Goal: Task Accomplishment & Management: Manage account settings

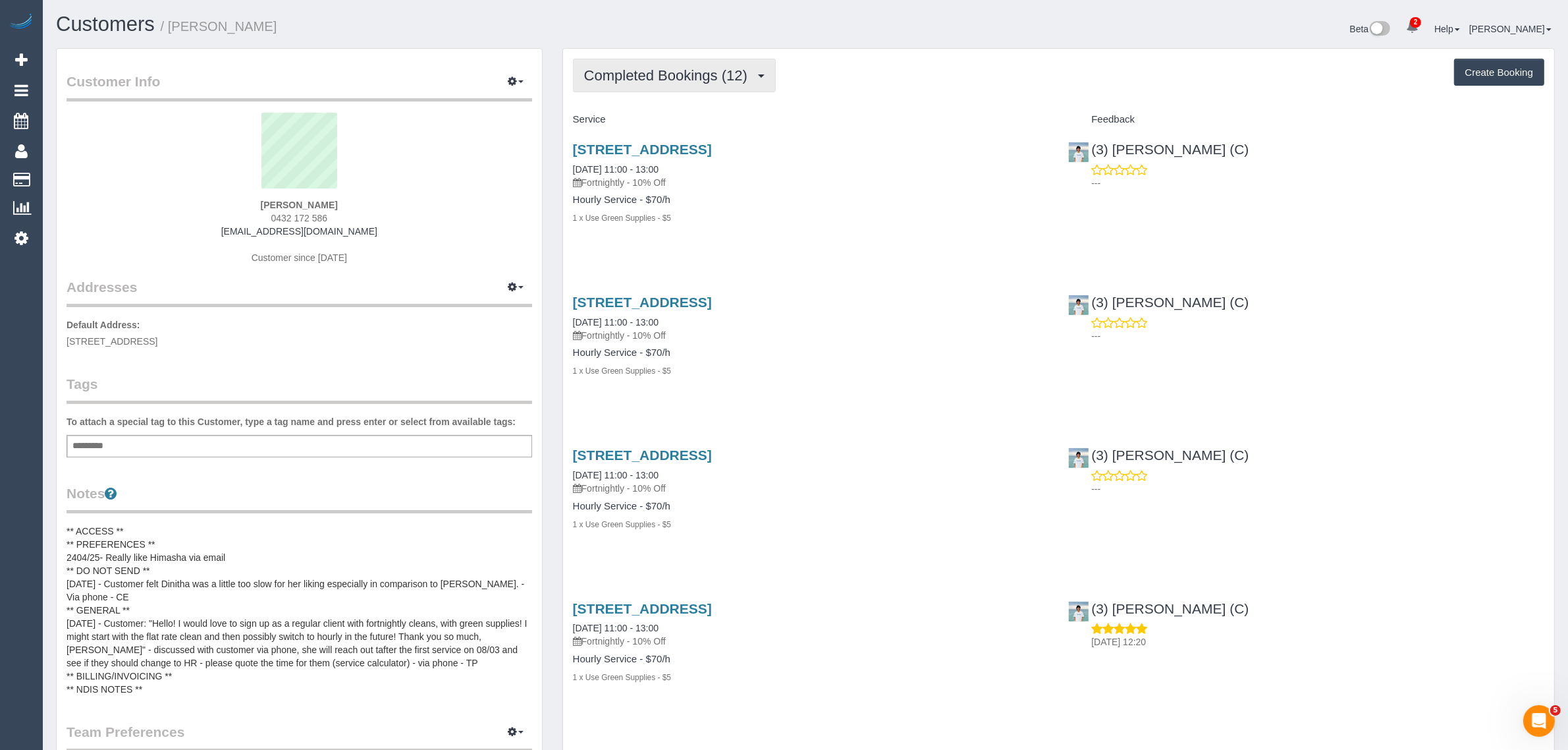
click at [715, 68] on span "Completed Bookings (12)" at bounding box center [669, 76] width 170 height 16
click at [670, 114] on link "Upcoming Bookings (12)" at bounding box center [644, 123] width 142 height 17
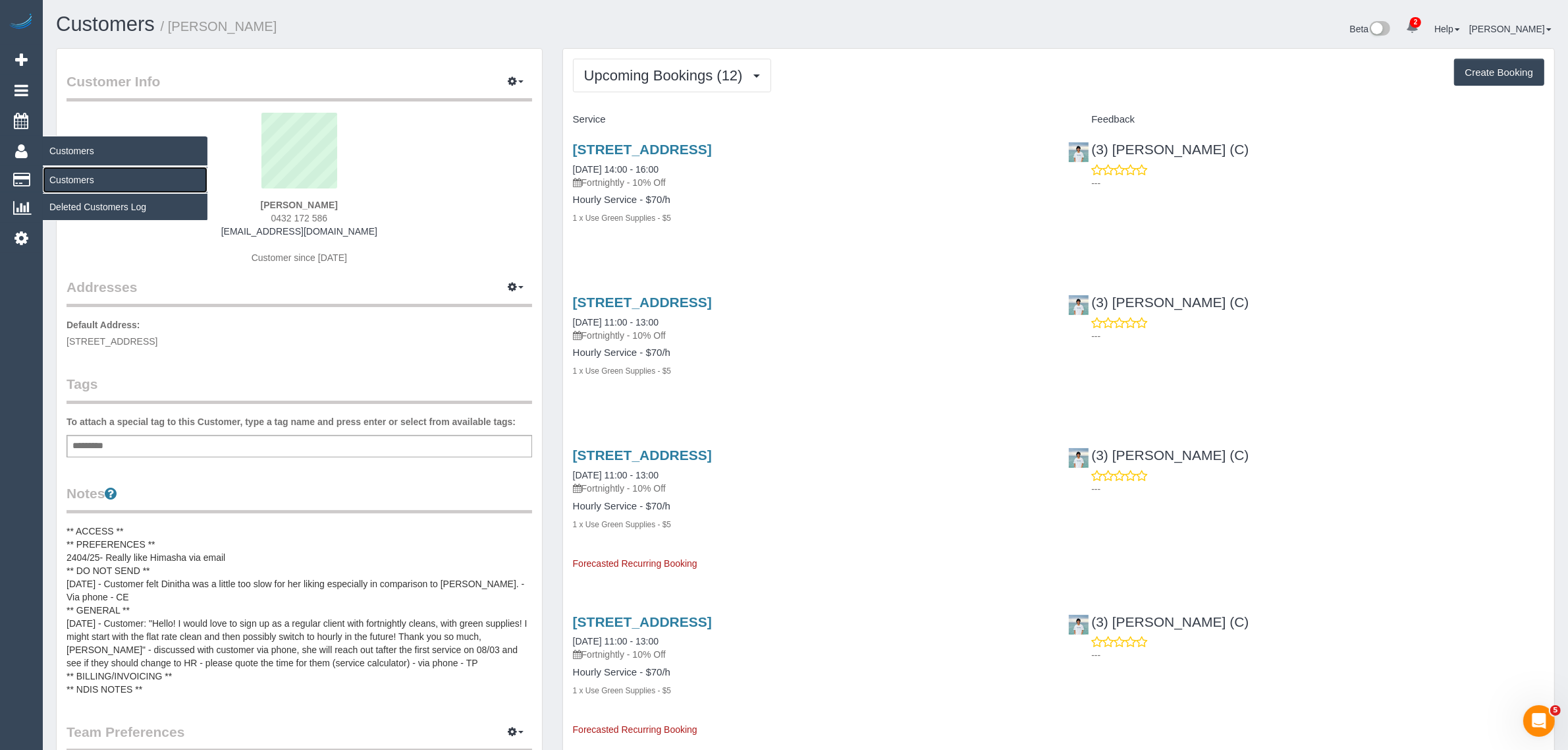
click at [71, 172] on link "Customers" at bounding box center [125, 180] width 165 height 27
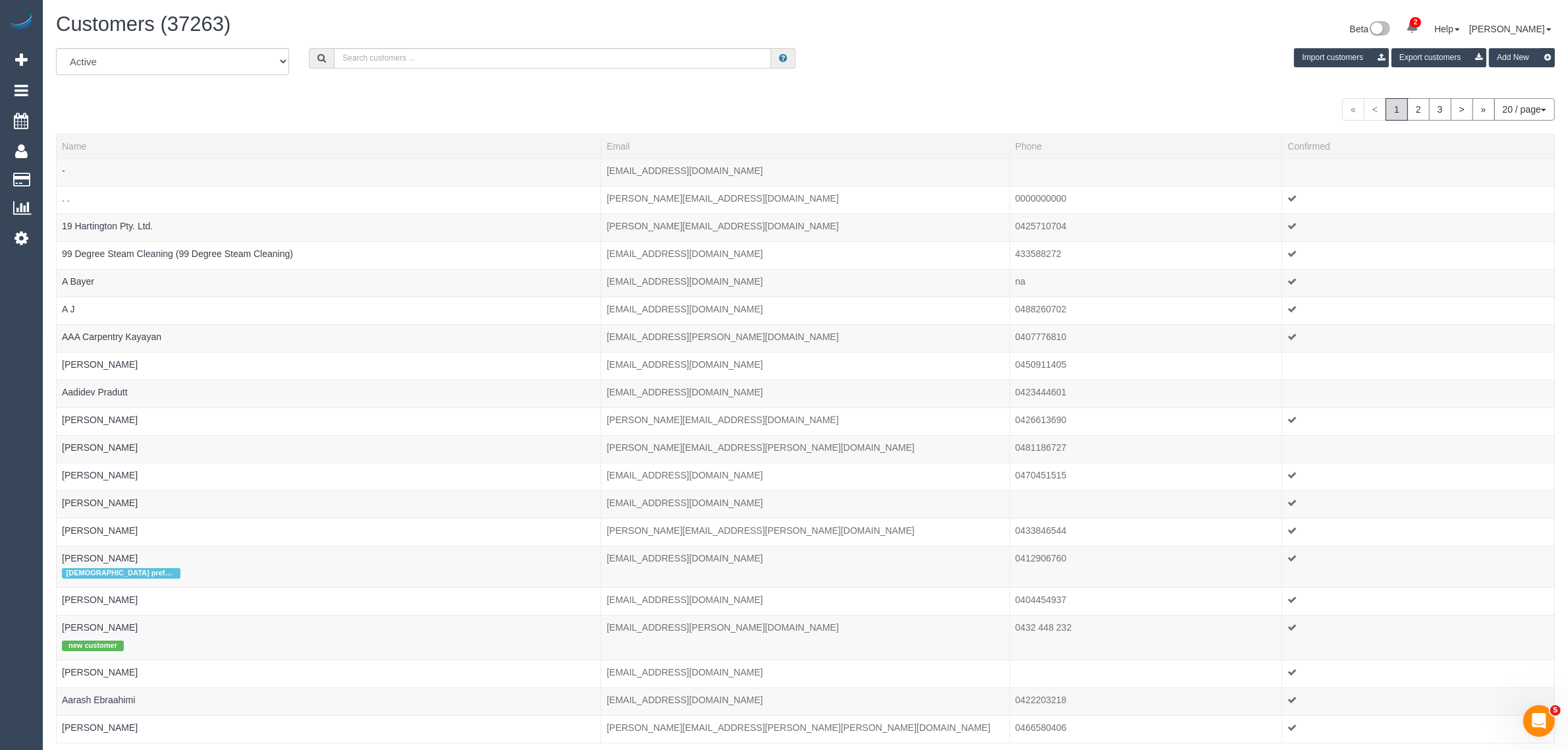
click at [488, 44] on div "Customers (37263) Beta 2 Your Notifications You have 0 alerts × You have 1 to c…" at bounding box center [805, 30] width 1518 height 35
drag, startPoint x: 488, startPoint y: 46, endPoint x: 506, endPoint y: 38, distance: 19.7
click at [488, 48] on input "text" at bounding box center [552, 59] width 437 height 20
paste input "Ursula Lepporoli"
type input "Ursula Lepporoli"
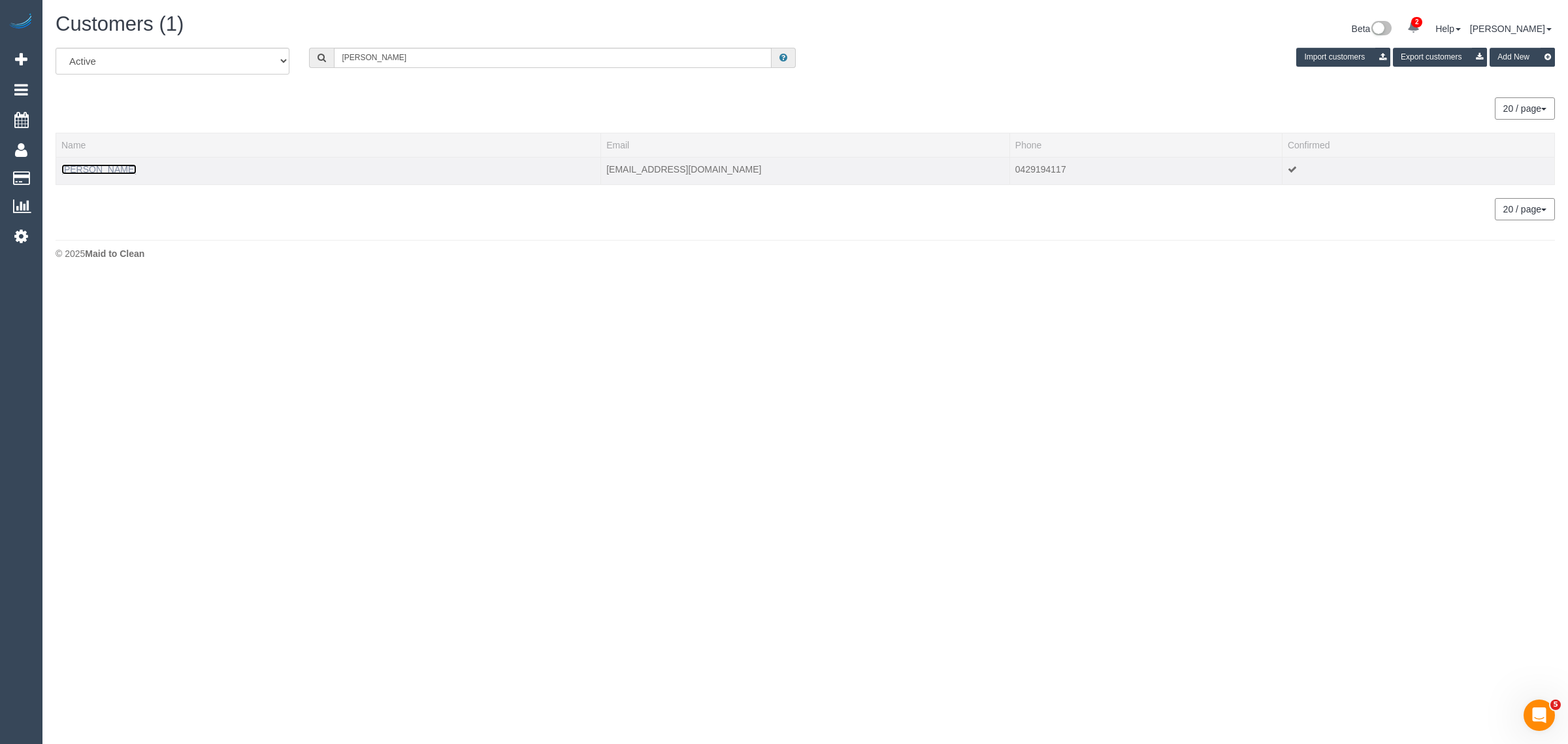
click at [102, 167] on link "Ursula Lepporoli" at bounding box center [99, 169] width 75 height 10
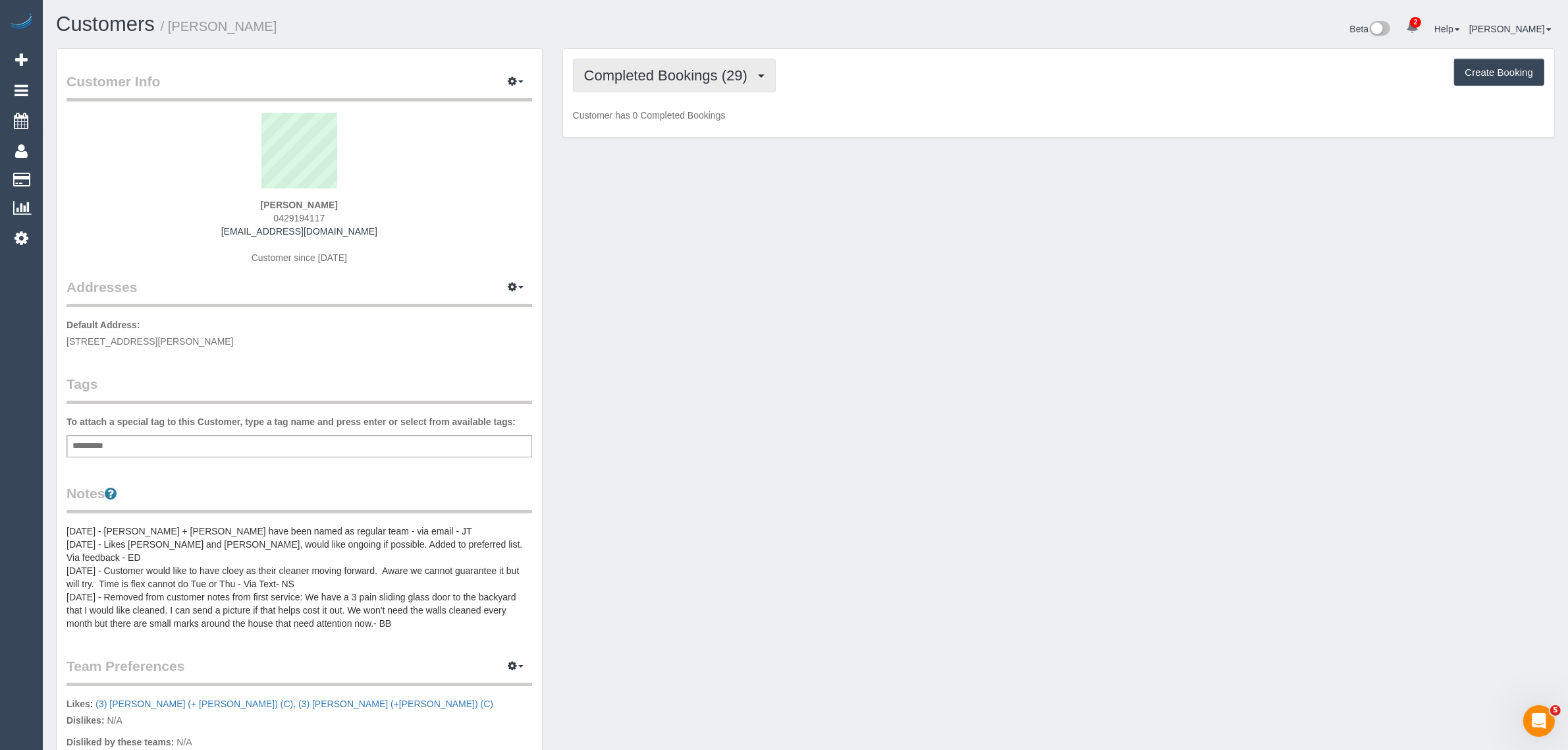
click at [670, 71] on span "Completed Bookings (29)" at bounding box center [669, 76] width 170 height 16
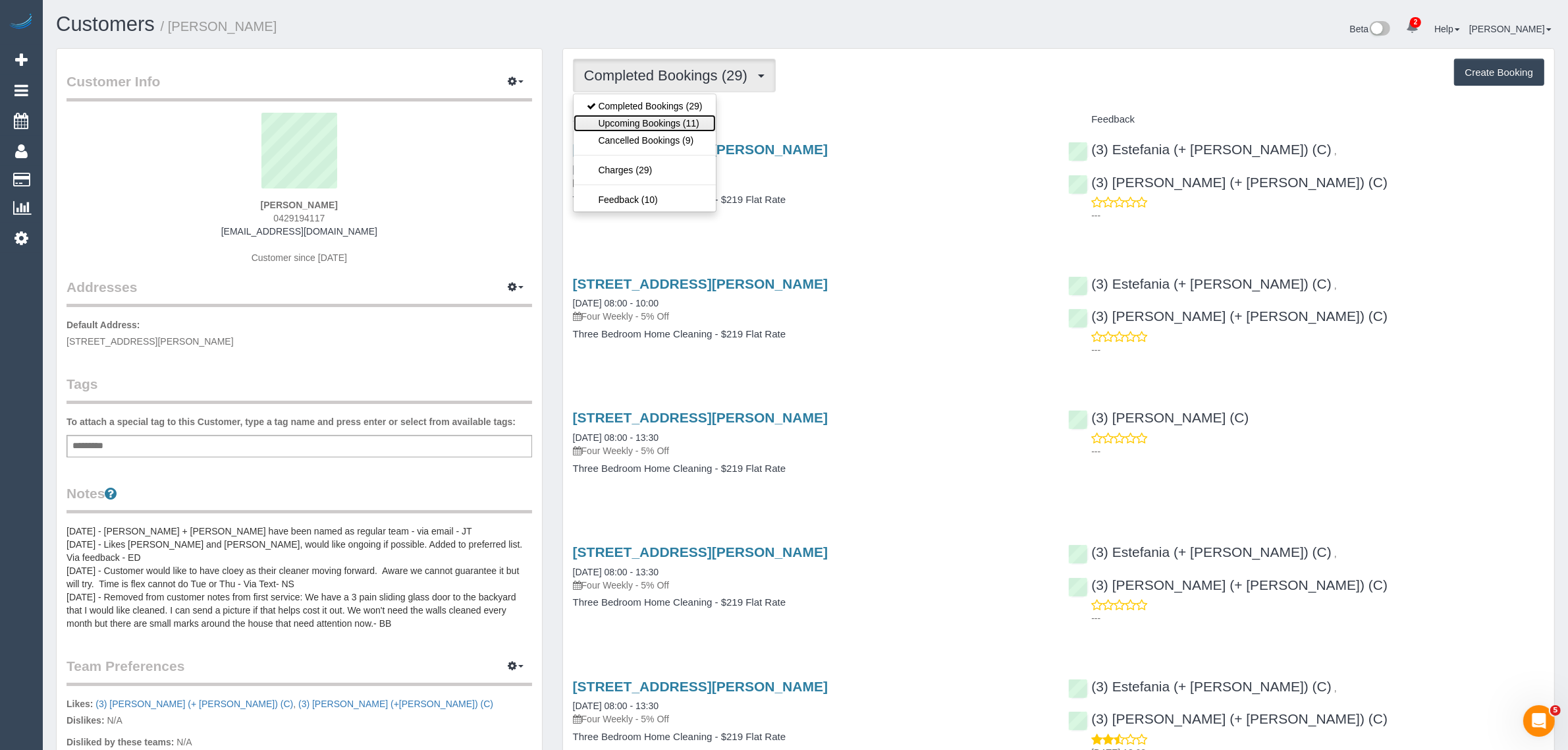
click at [655, 126] on link "Upcoming Bookings (11)" at bounding box center [644, 123] width 142 height 17
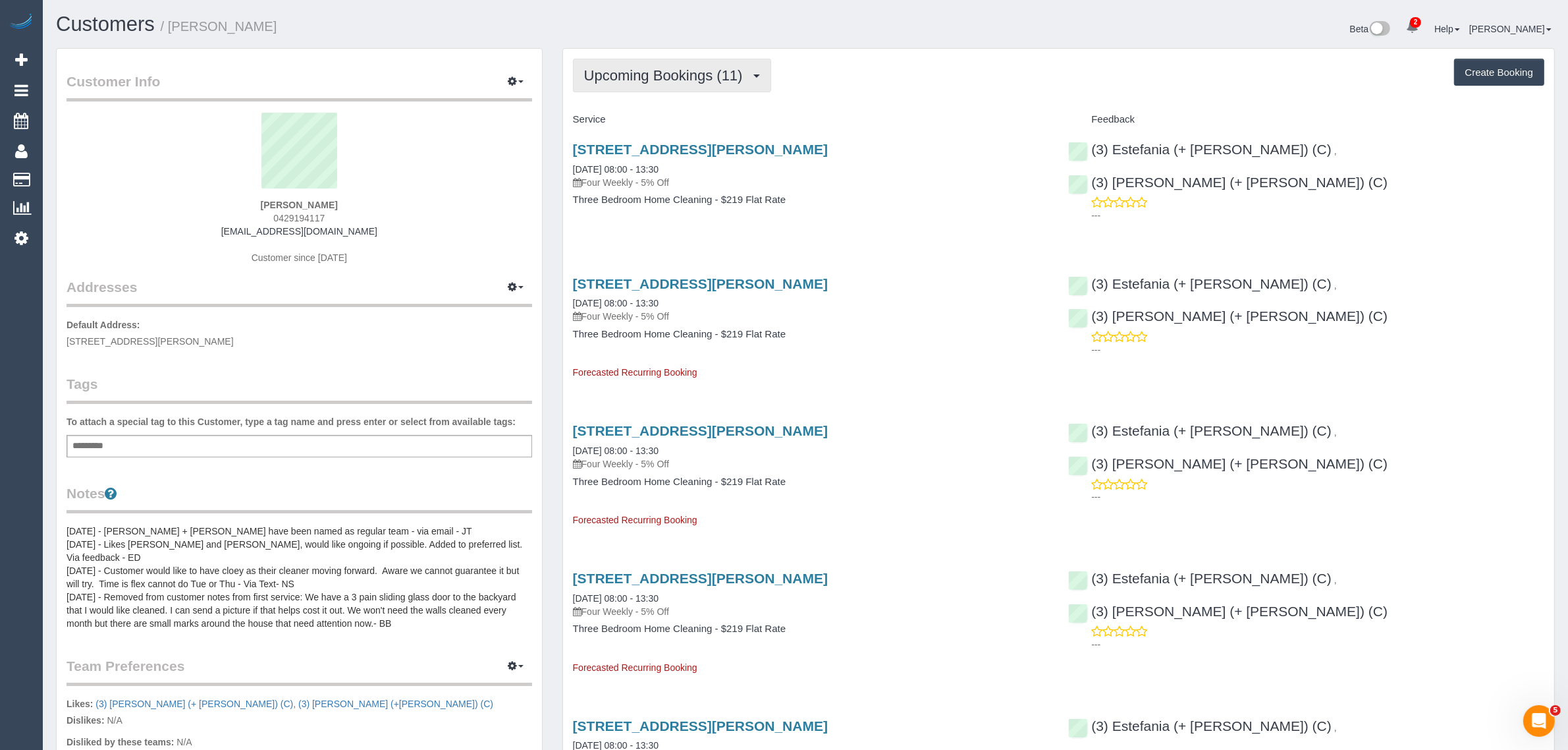
click at [654, 76] on span "Upcoming Bookings (11)" at bounding box center [667, 76] width 165 height 16
click at [660, 106] on link "Completed Bookings (29)" at bounding box center [644, 106] width 142 height 17
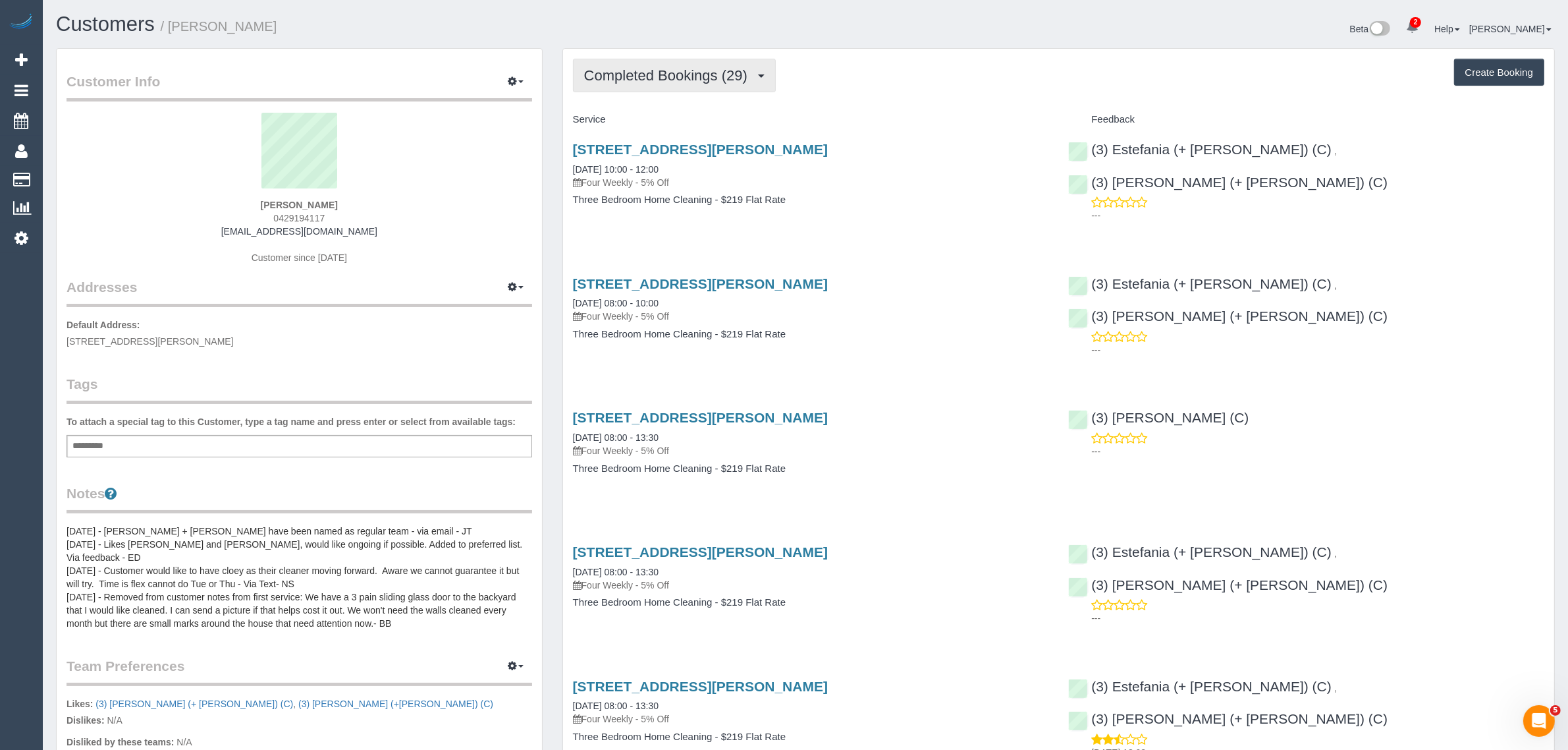
click at [728, 87] on button "Completed Bookings (29)" at bounding box center [674, 75] width 203 height 33
click at [675, 122] on link "Upcoming Bookings (11)" at bounding box center [644, 123] width 142 height 17
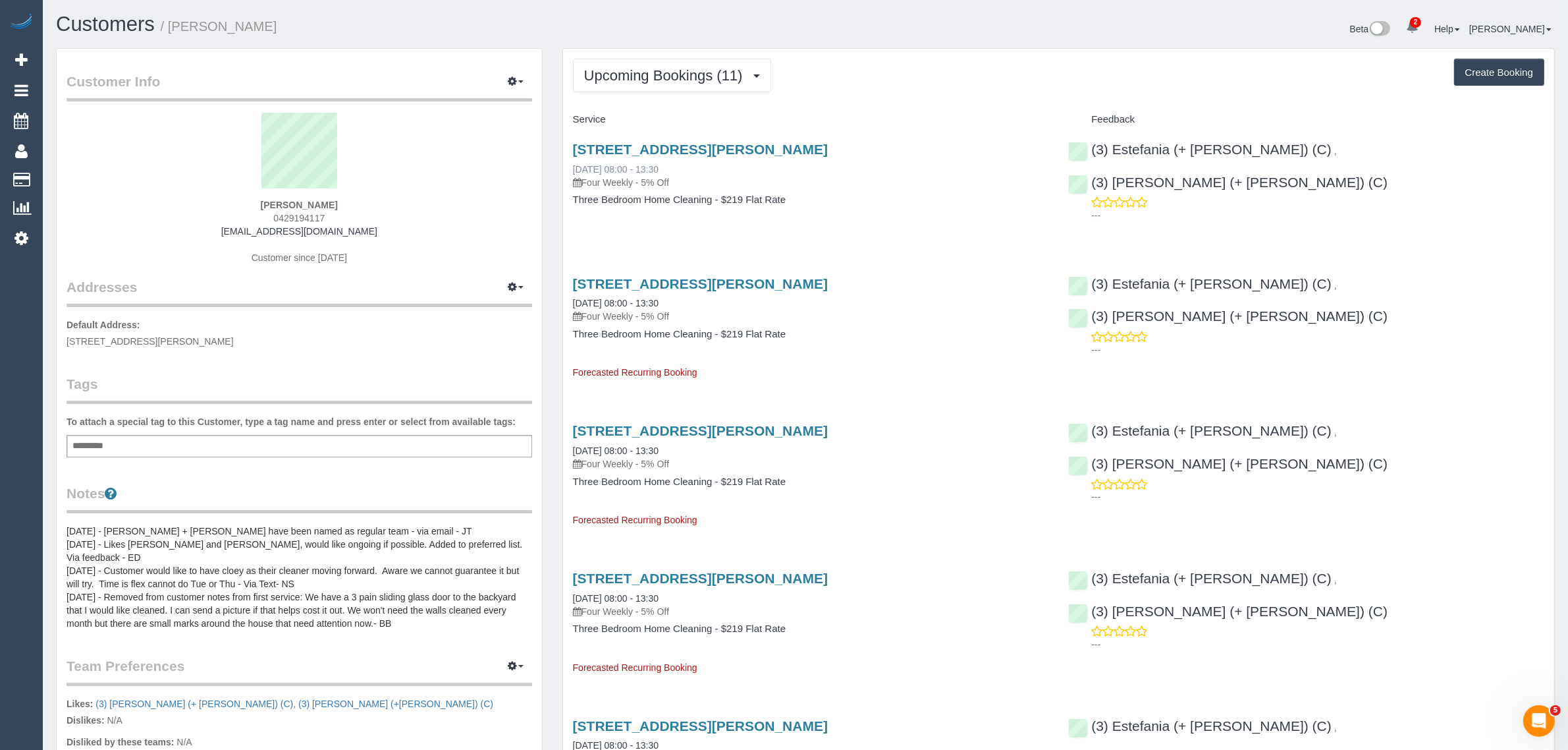
drag, startPoint x: 694, startPoint y: 166, endPoint x: 573, endPoint y: 170, distance: 121.1
click at [573, 170] on div "160 Osborne Street, Williamstown, VIC 3016 01/09/2025 08:00 - 13:30 Four Weekly…" at bounding box center [810, 166] width 476 height 48
copy link "01/09/2025 08:00 - 13:30"
click at [1290, 146] on div "(3) Estefania (+ Juliana) (C) , (3) Juliana (+ Estefania) (C) ---" at bounding box center [1306, 178] width 496 height 97
copy link "(3) [PERSON_NAME] (+ [PERSON_NAME]) (C)"
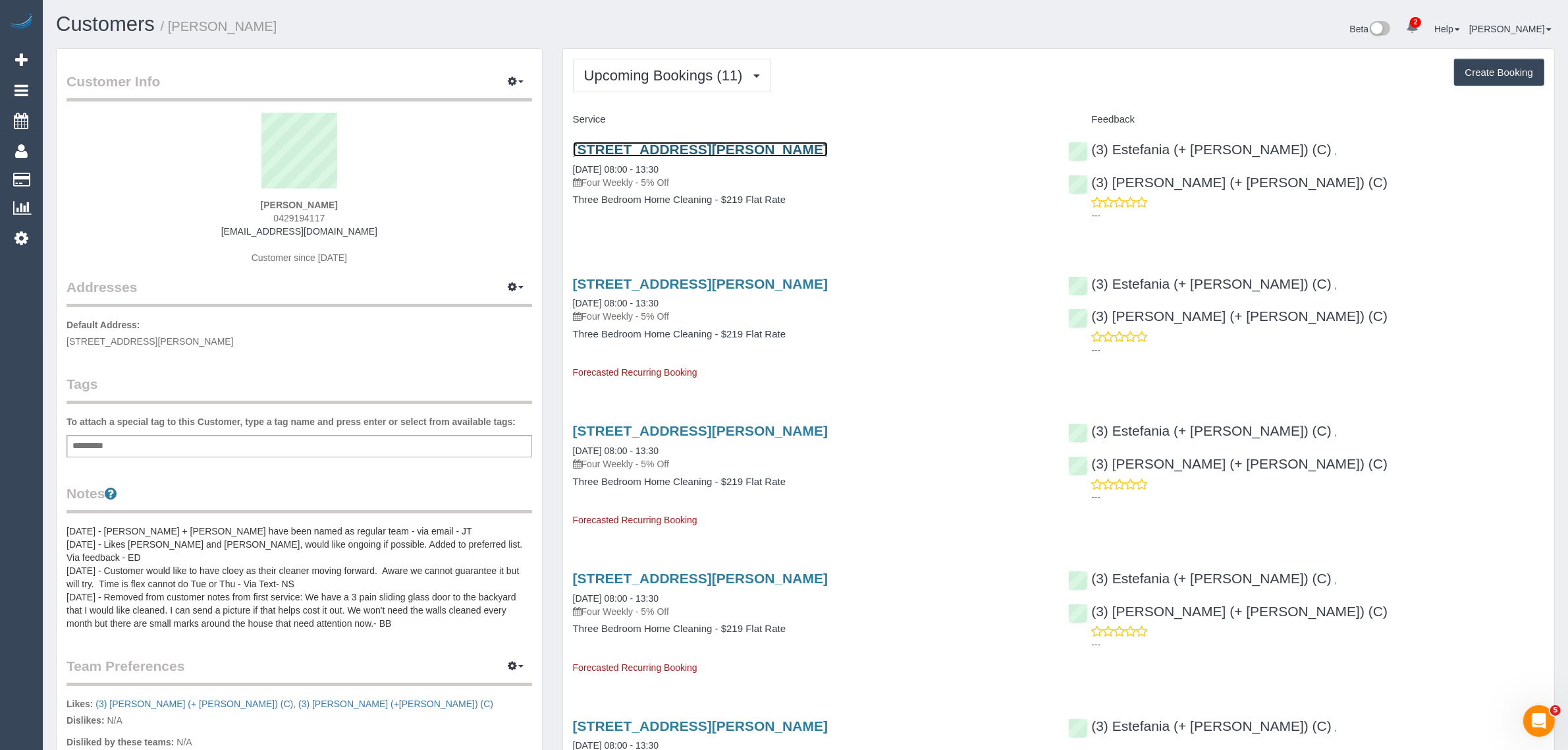
click at [656, 149] on link "160 Osborne Street, Williamstown, VIC 3016" at bounding box center [700, 149] width 255 height 15
click at [652, 73] on span "Upcoming Bookings (11)" at bounding box center [667, 76] width 165 height 16
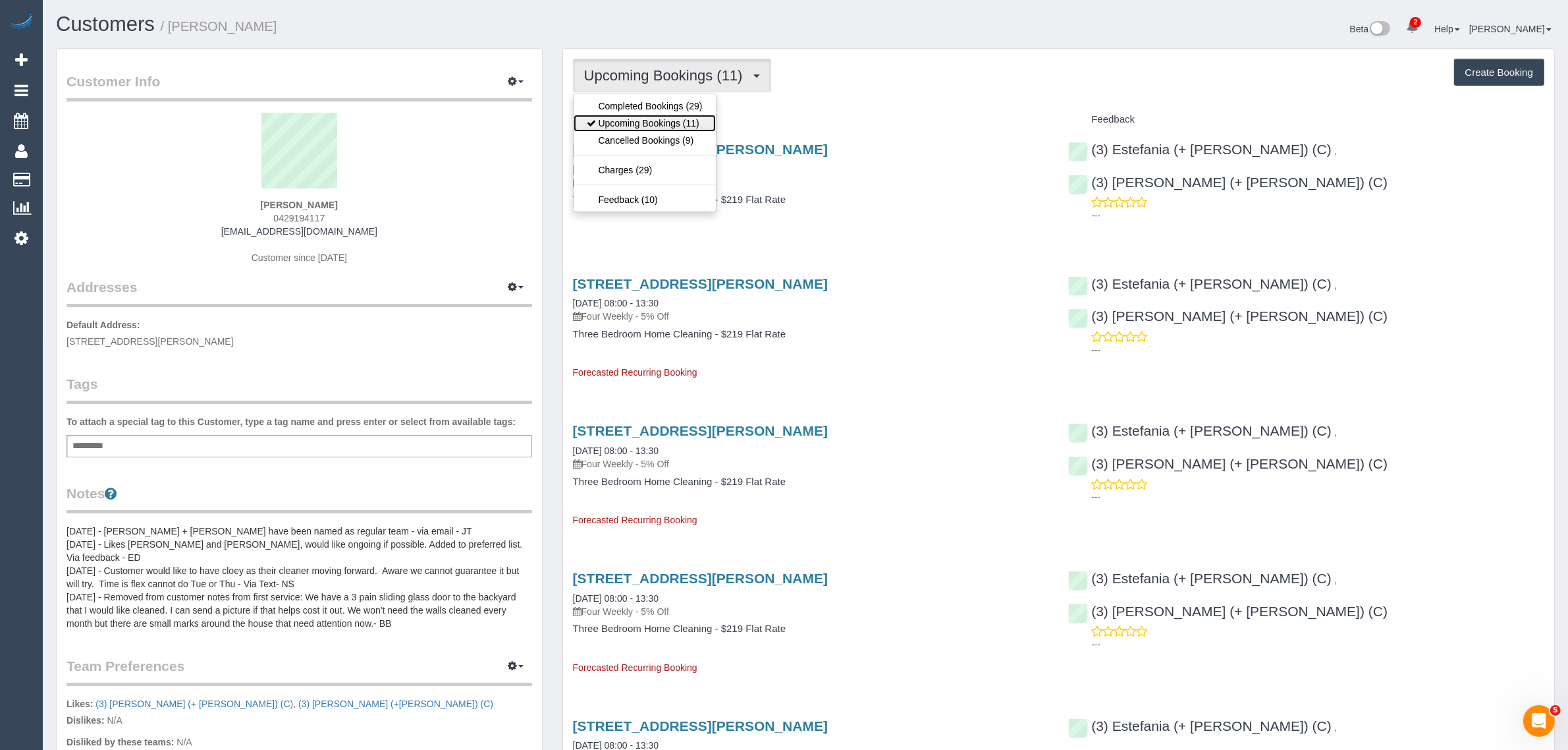
click at [643, 119] on link "Upcoming Bookings (11)" at bounding box center [644, 123] width 142 height 17
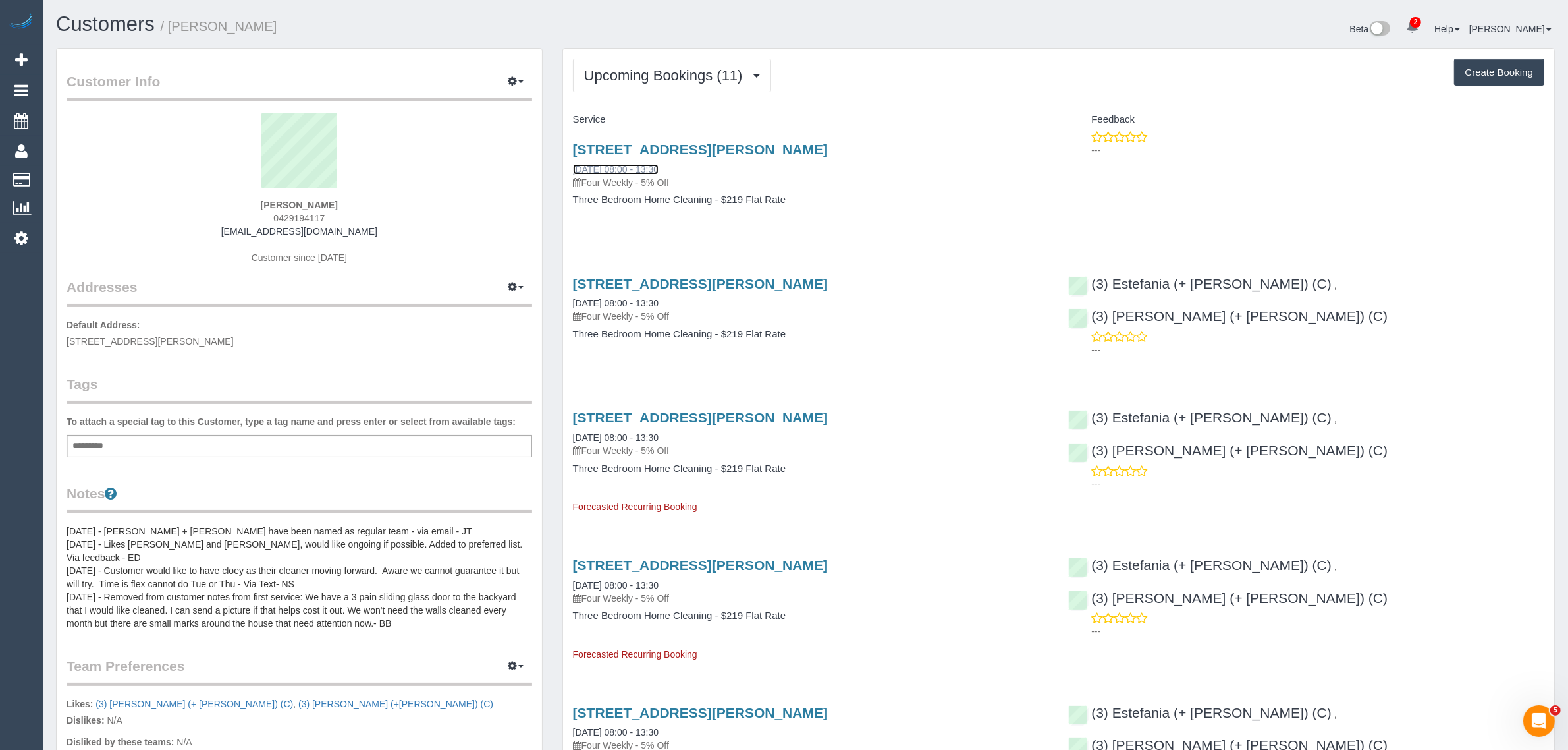
click at [643, 167] on link "01/09/2025 08:00 - 13:30" at bounding box center [615, 169] width 86 height 10
click at [613, 165] on link "01/09/2025 08:00 - 13:30" at bounding box center [615, 169] width 86 height 10
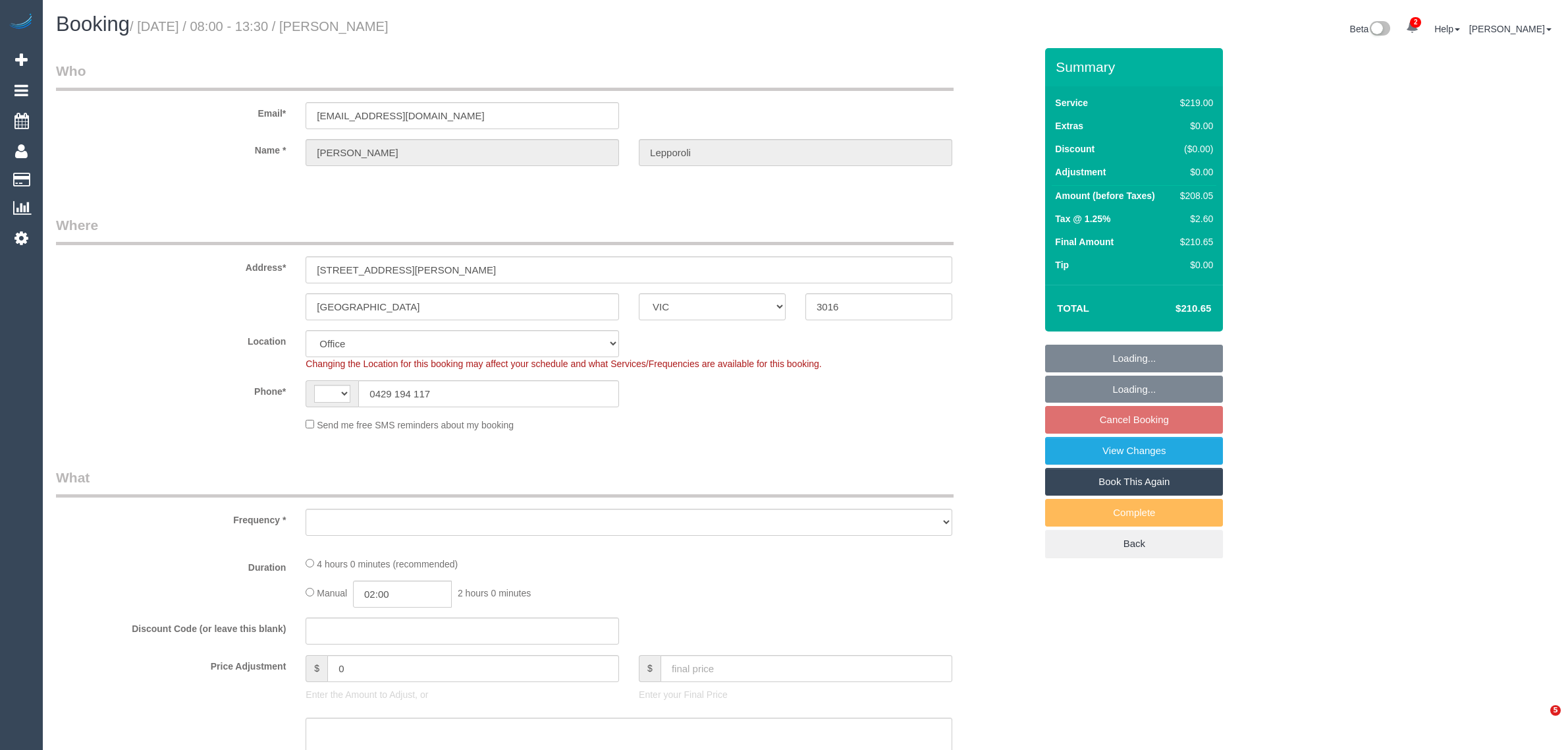
select select "VIC"
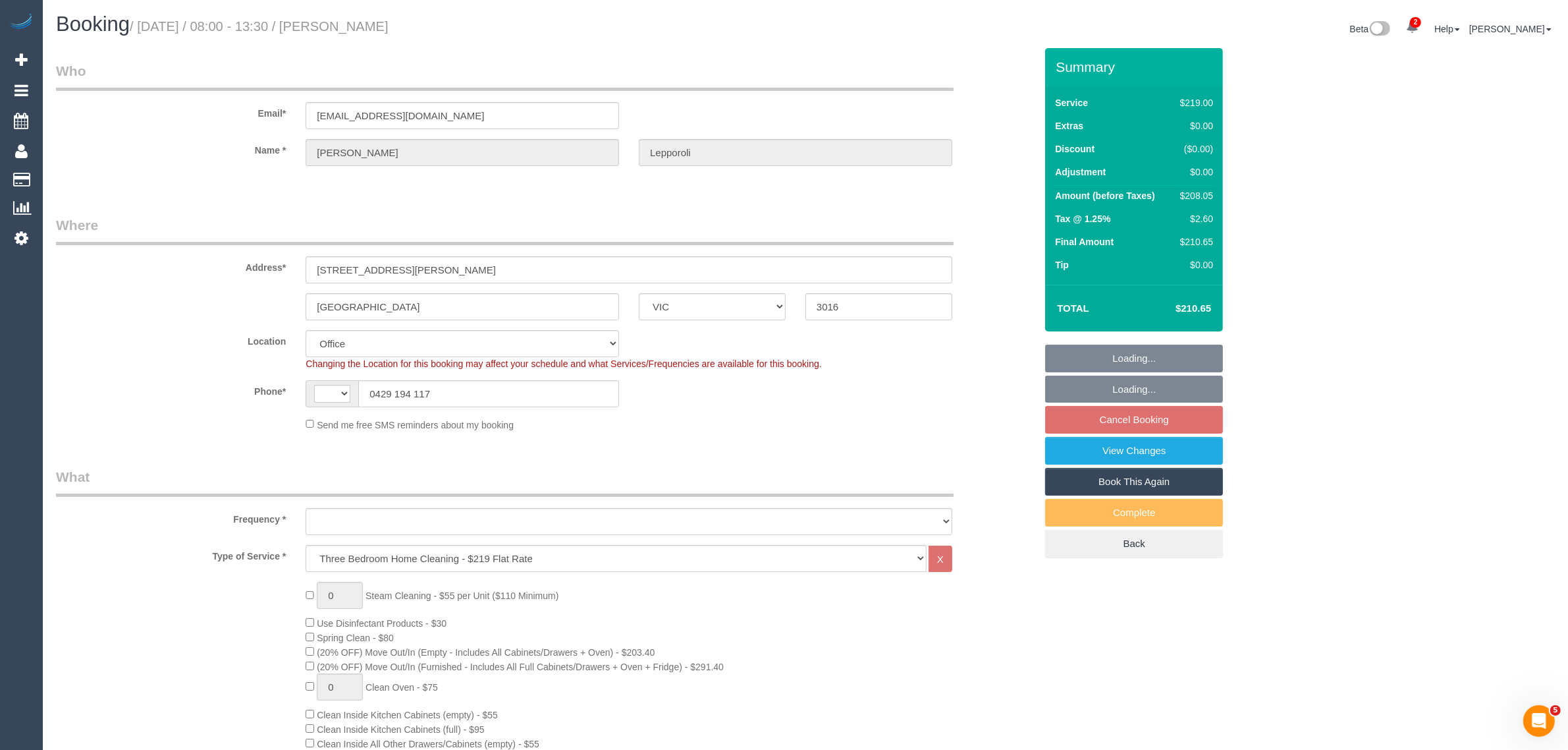
select select "string:AU"
select select "object:799"
select select "string:stripe-pm_1P8uRc2GScqysDRVuK7guoUb"
select select "number:28"
select select "number:14"
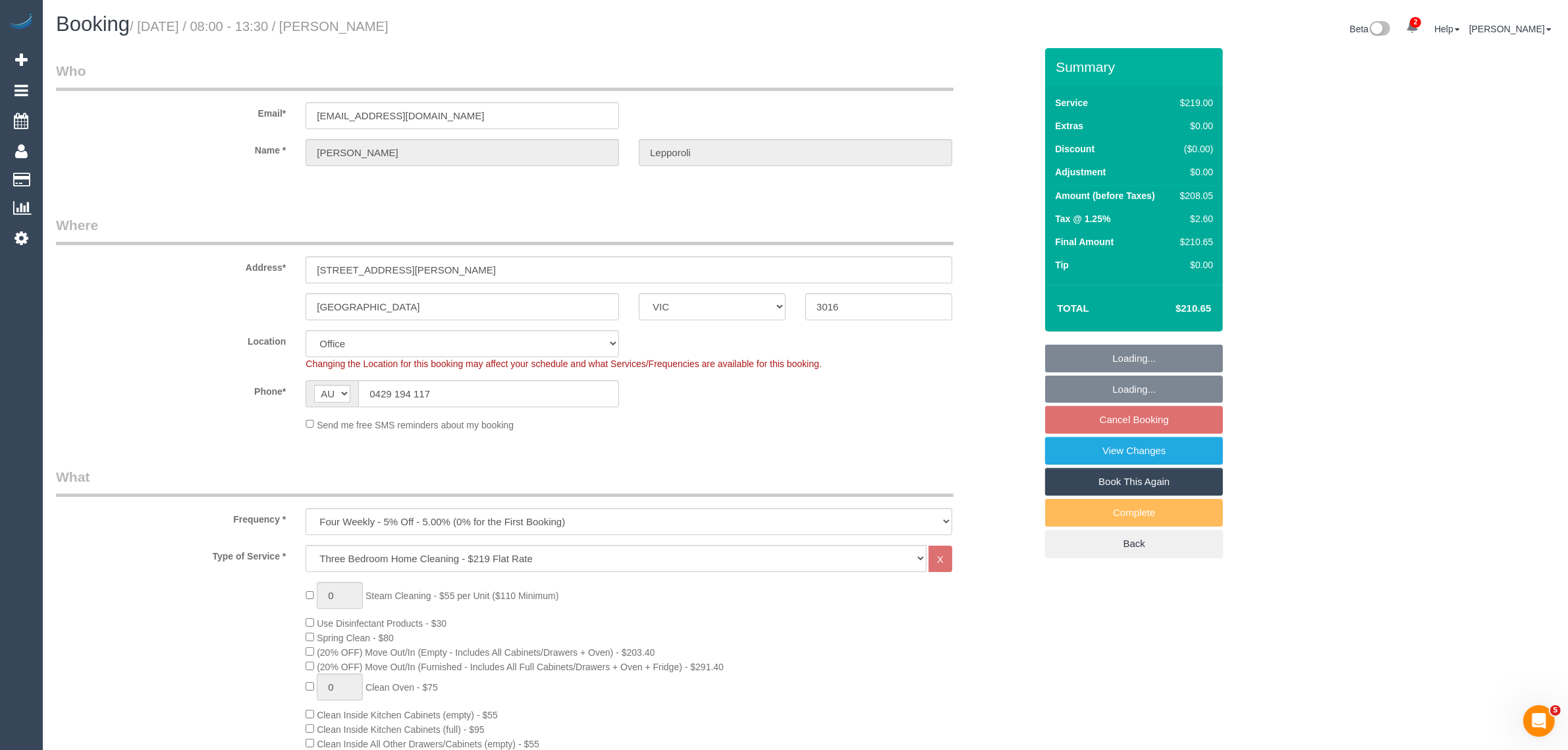
select select "number:19"
select select "number:22"
select select "number:34"
select select "number:26"
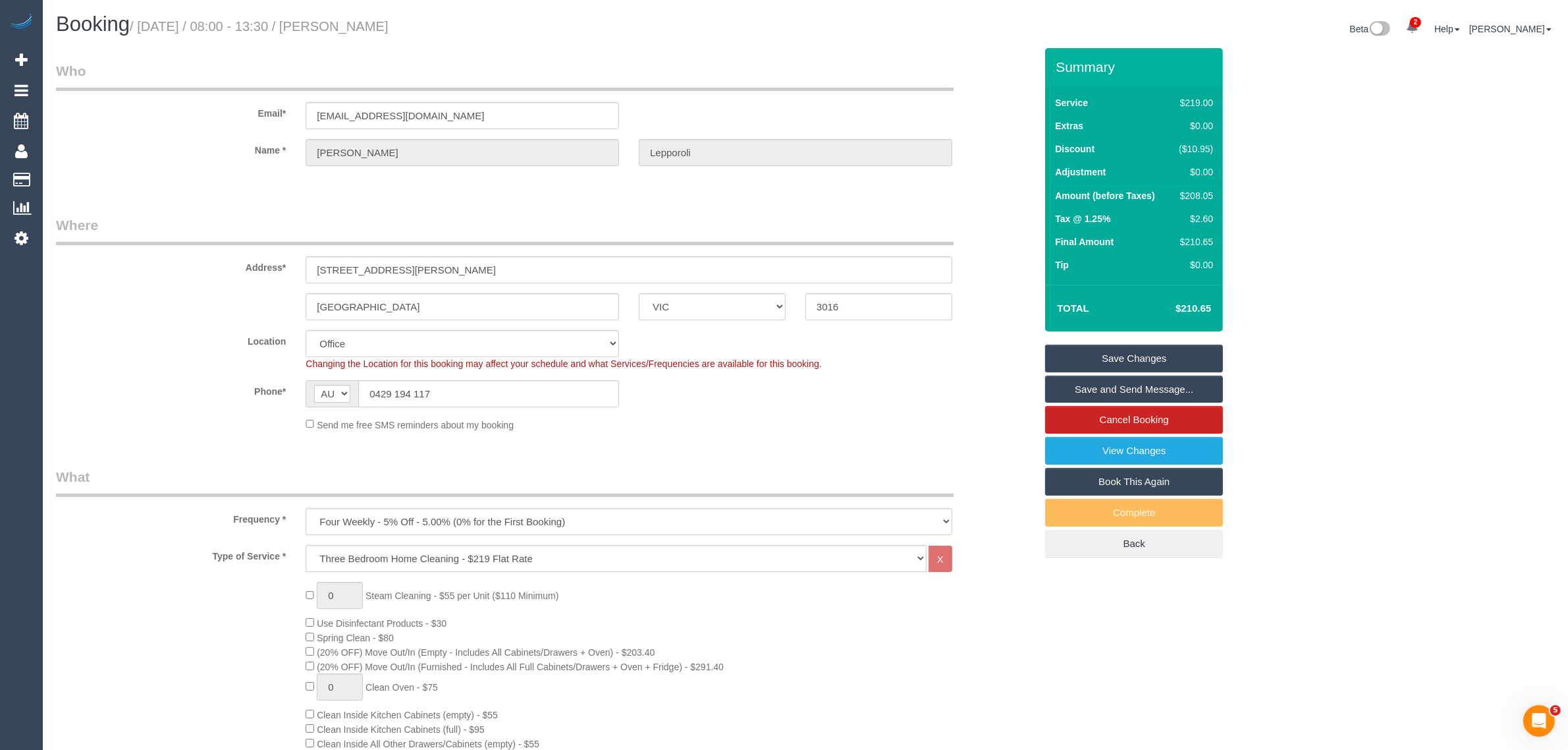
click at [944, 181] on fieldset "Who Email* [EMAIL_ADDRESS][DOMAIN_NAME] Name * [PERSON_NAME]" at bounding box center [545, 125] width 979 height 128
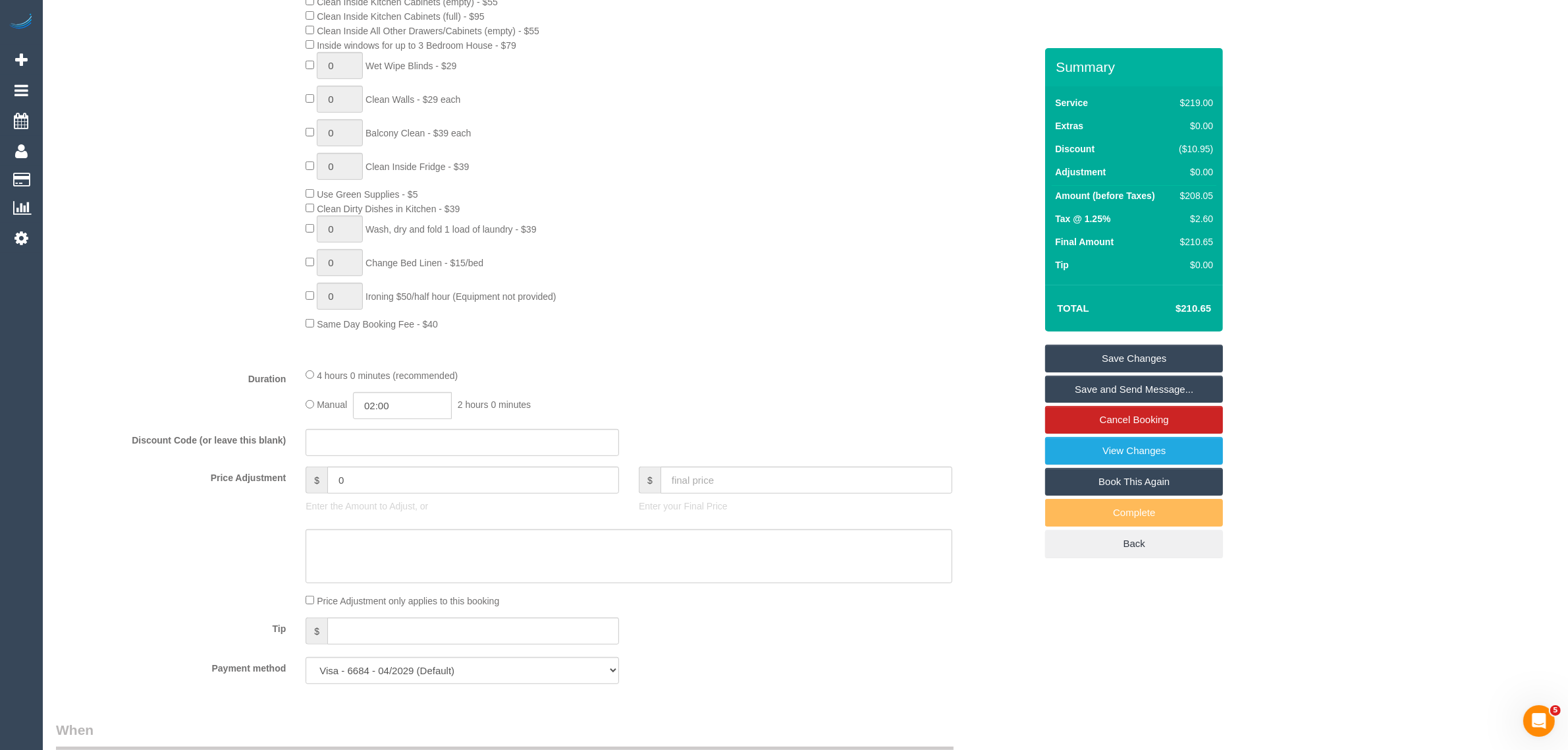
scroll to position [1317, 0]
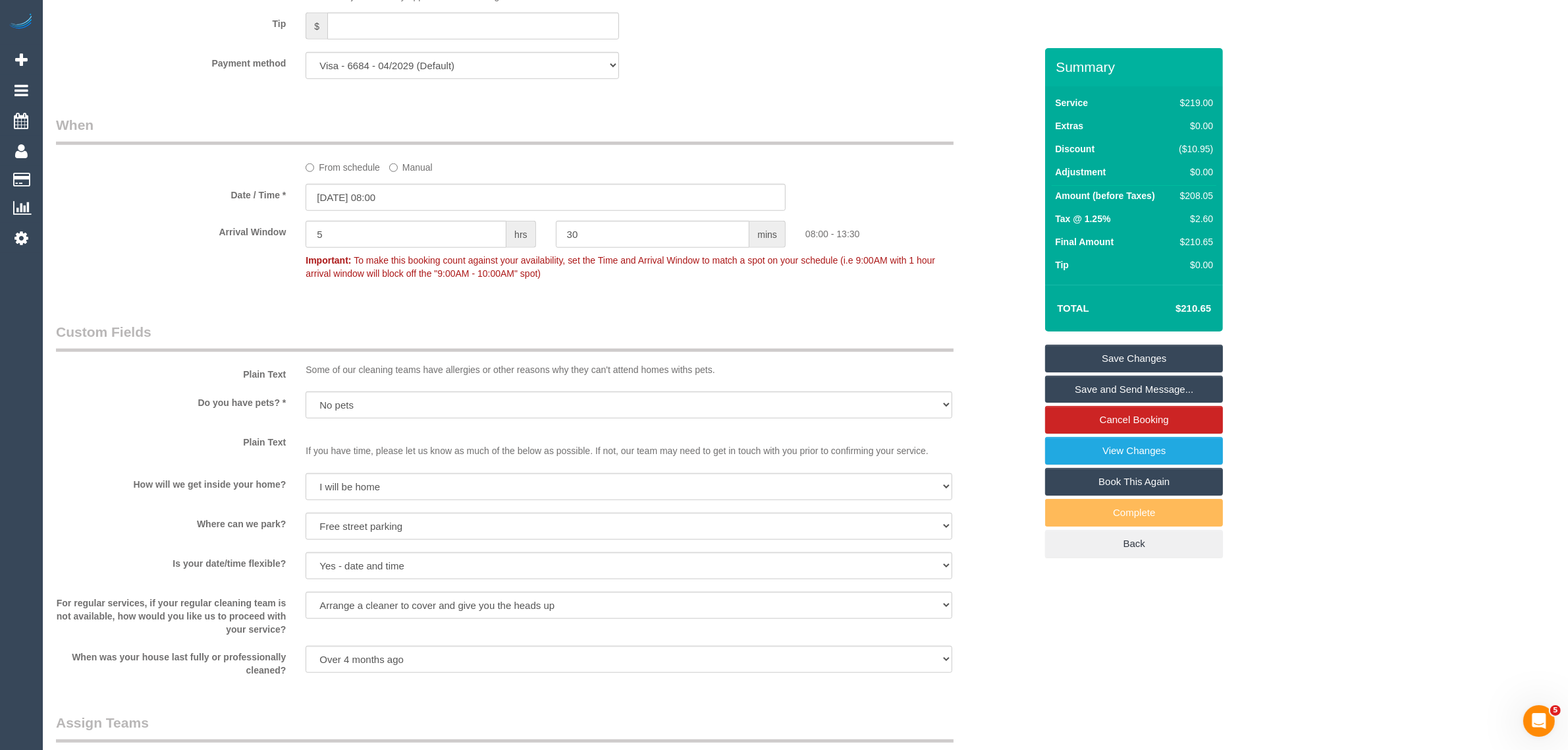
click at [991, 273] on div "Arrival Window 5 hrs 30 mins 08:00 - 13:30 Important: To make this booking coun…" at bounding box center [545, 253] width 999 height 65
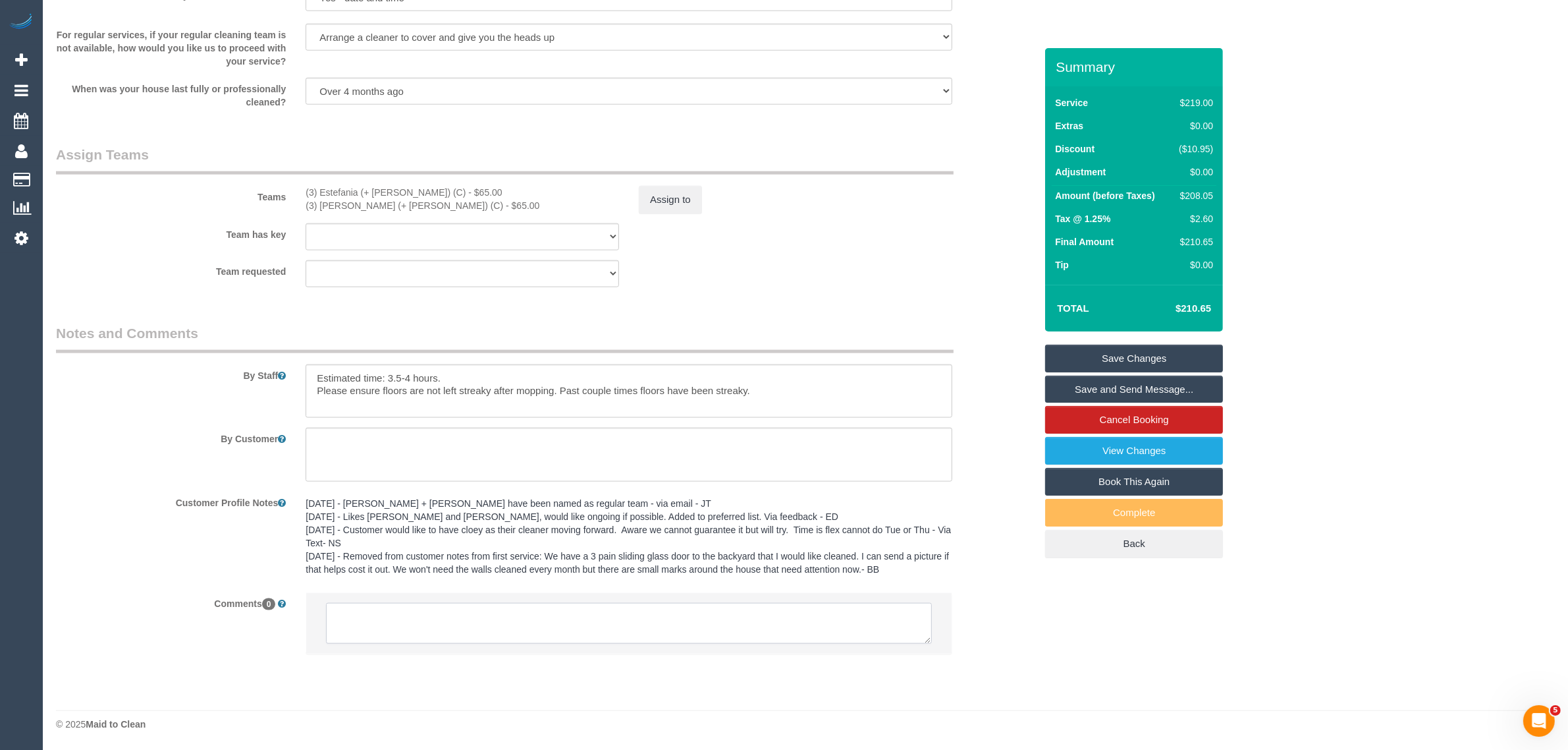
click at [639, 604] on textarea at bounding box center [629, 623] width 606 height 41
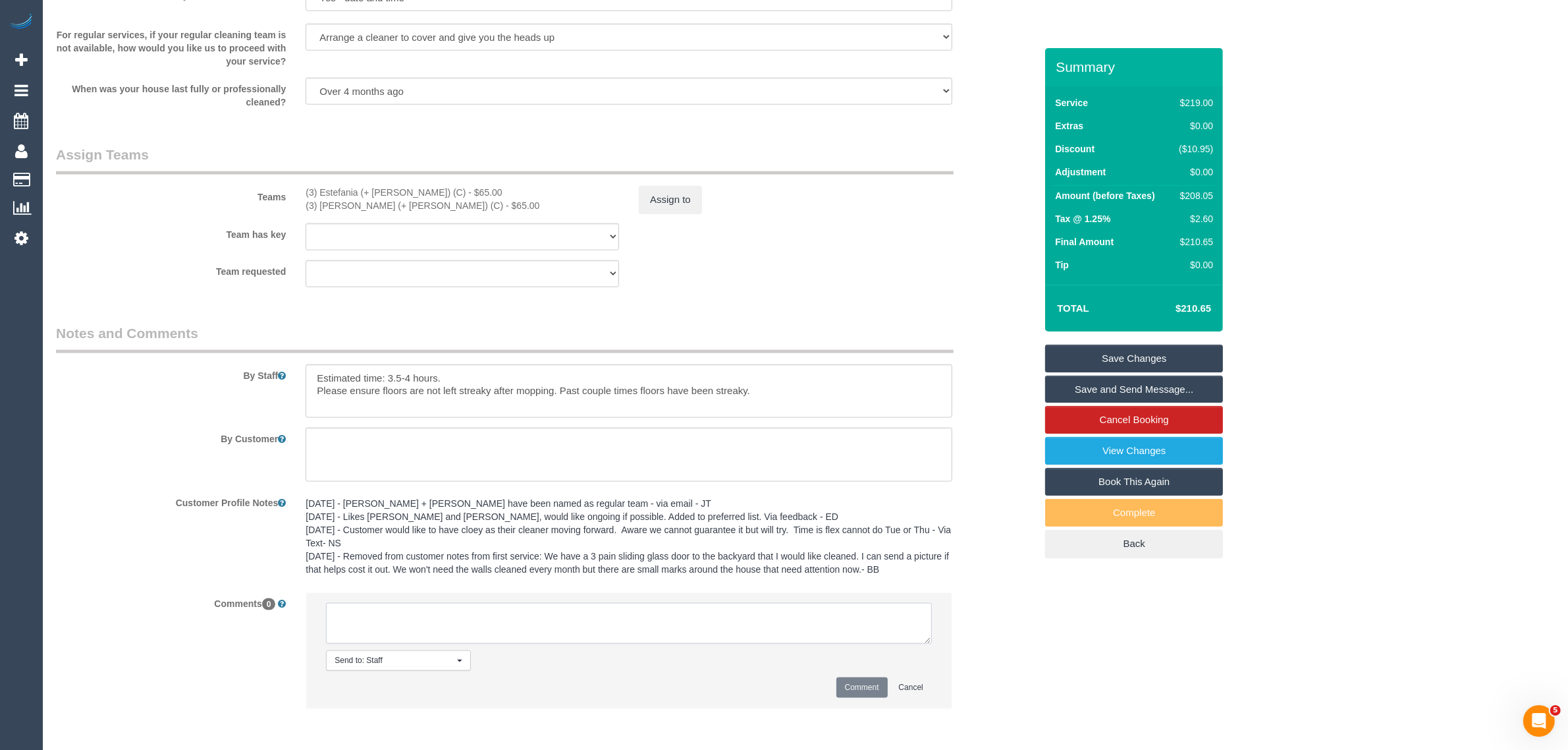
click at [646, 621] on textarea at bounding box center [629, 623] width 606 height 41
paste textarea "Cleaner(s) Unassigned: Reason Unassigned: One Off/Ongoing: Flexibility: Close a…"
drag, startPoint x: 300, startPoint y: 191, endPoint x: 423, endPoint y: 191, distance: 123.0
click at [423, 191] on div "(3) Estefania (+ [PERSON_NAME]) (C) - $65.00 (3) [PERSON_NAME] (+ [PERSON_NAME]…" at bounding box center [462, 199] width 333 height 27
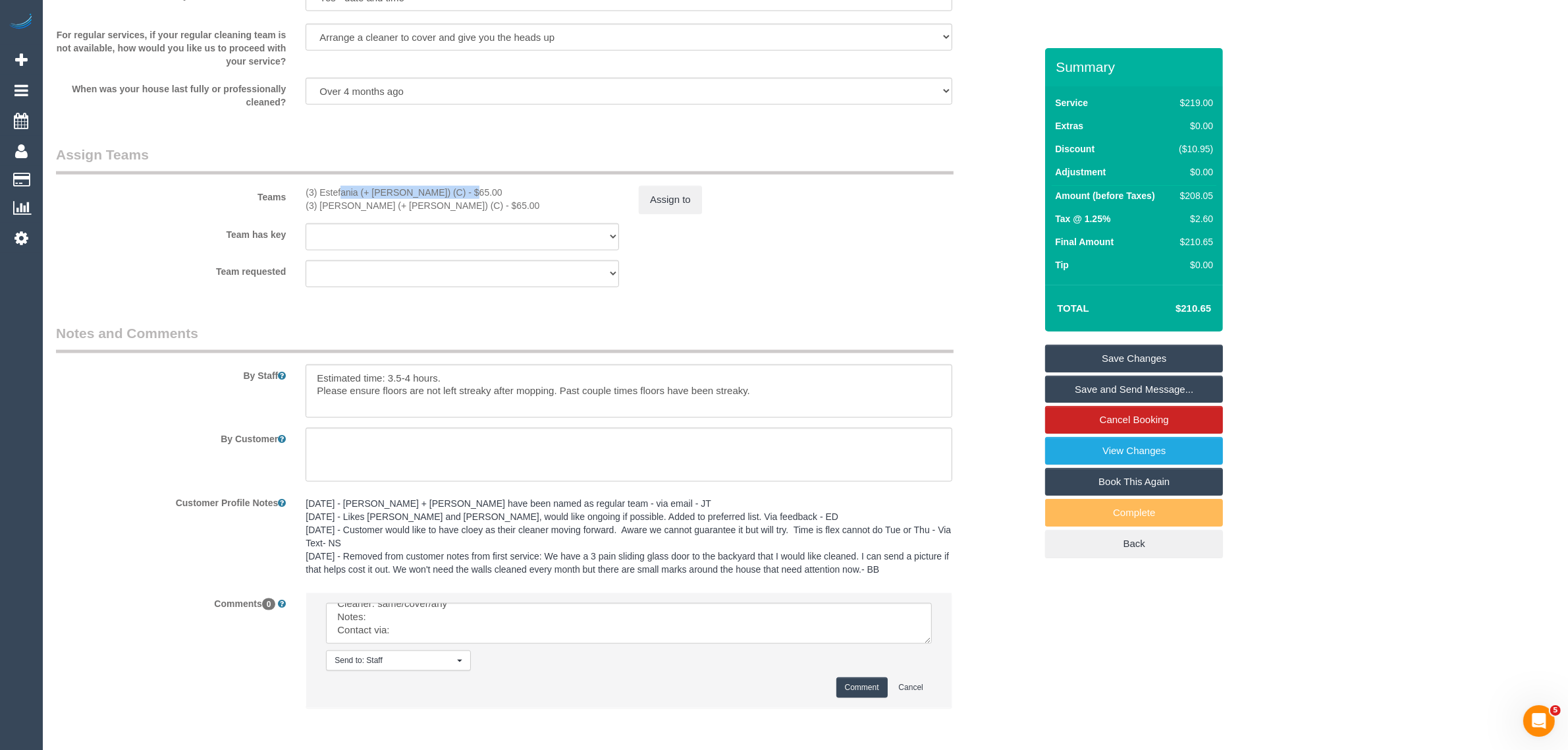
copy div "(3) Estefania (+ [PERSON_NAME]) (C)"
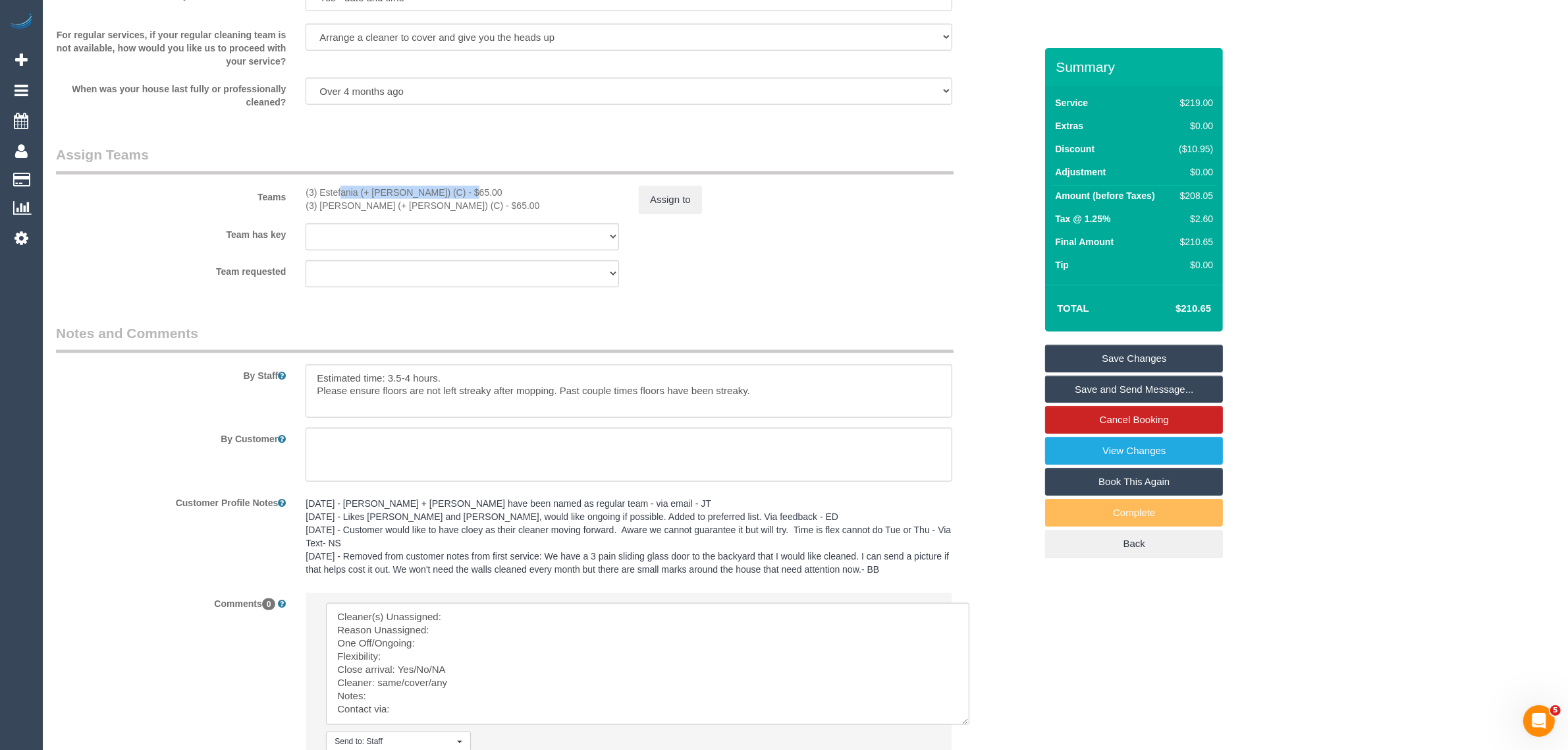
scroll to position [0, 0]
drag, startPoint x: 927, startPoint y: 637, endPoint x: 967, endPoint y: 736, distance: 106.8
click at [967, 736] on textarea at bounding box center [647, 669] width 643 height 133
click at [629, 607] on textarea at bounding box center [649, 672] width 645 height 140
paste textarea "(3) Estefania (+ [PERSON_NAME]) (C)"
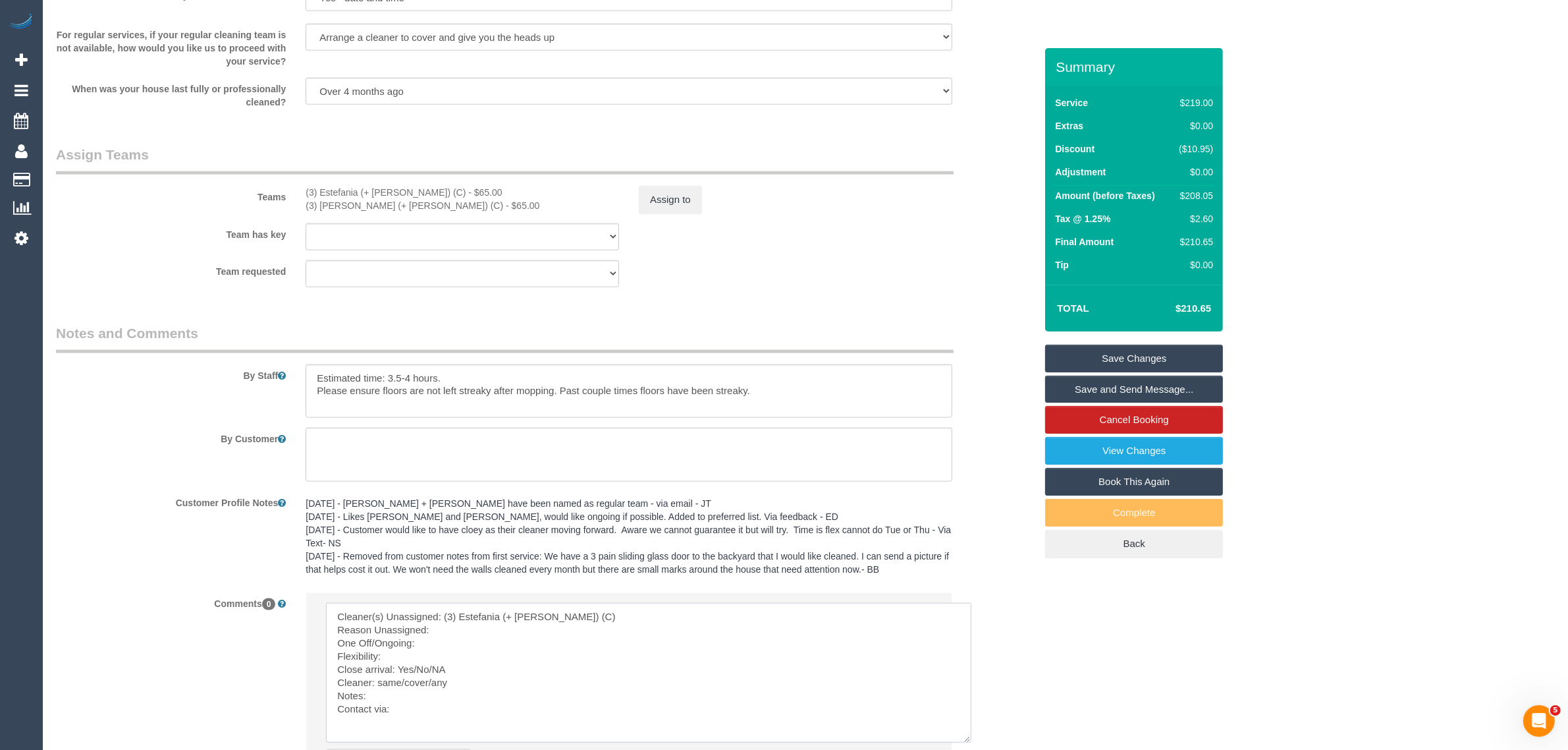
click at [511, 629] on textarea at bounding box center [649, 672] width 645 height 140
click at [449, 663] on textarea at bounding box center [649, 672] width 645 height 140
drag, startPoint x: 415, startPoint y: 670, endPoint x: 450, endPoint y: 670, distance: 35.0
click at [450, 670] on textarea at bounding box center [649, 672] width 645 height 140
click at [481, 680] on textarea at bounding box center [649, 672] width 645 height 140
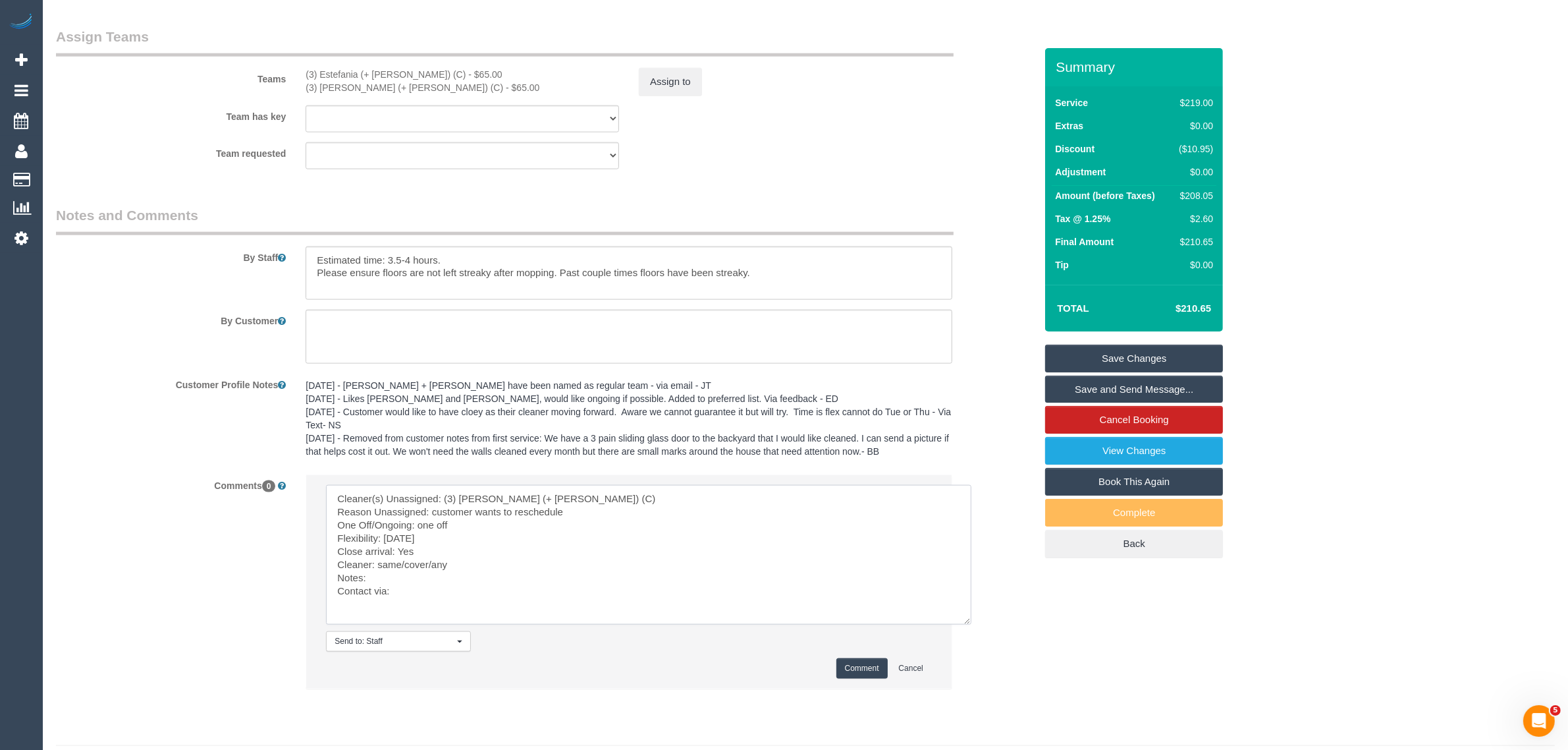
scroll to position [2040, 0]
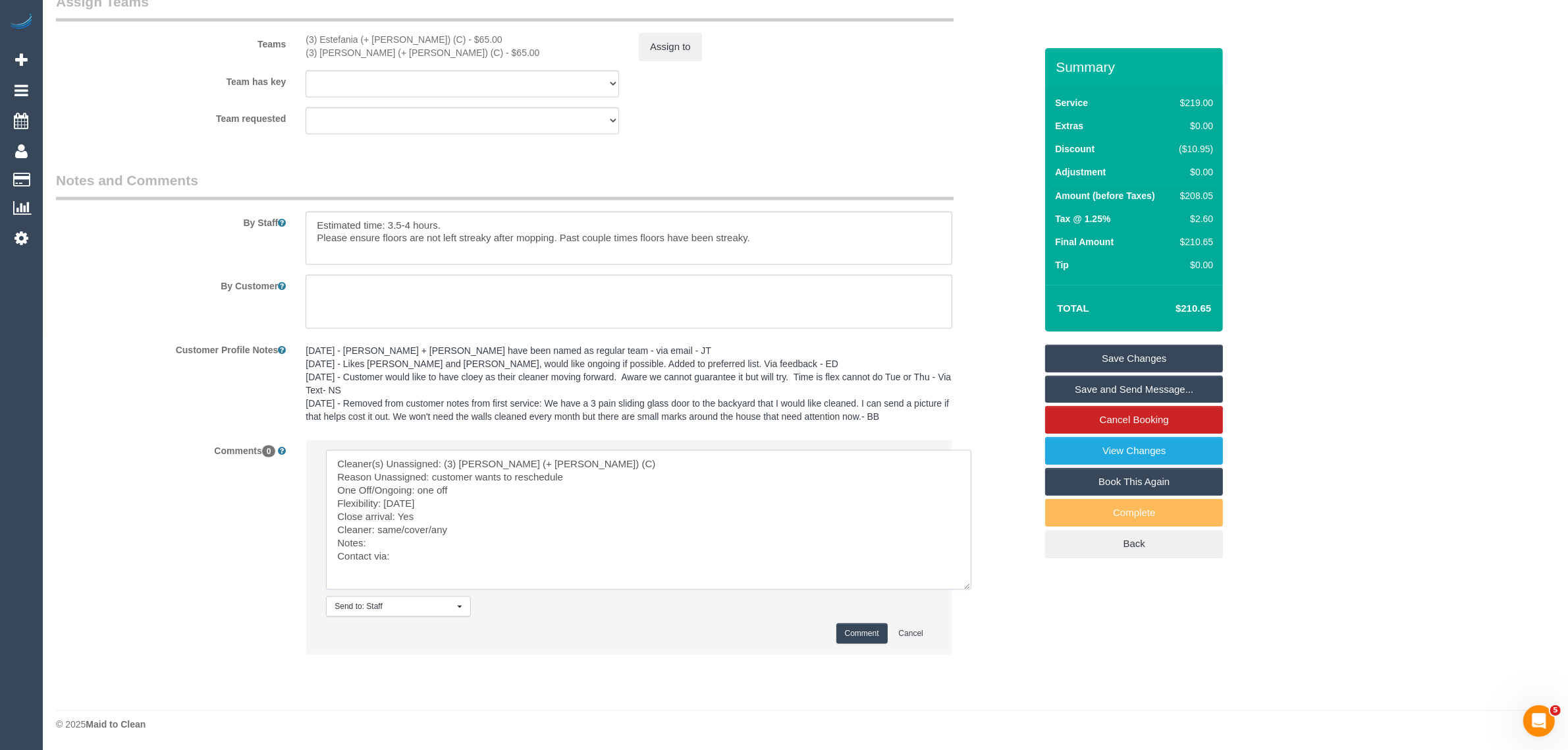
drag, startPoint x: 377, startPoint y: 531, endPoint x: 455, endPoint y: 528, distance: 78.1
click at [455, 528] on textarea at bounding box center [649, 520] width 645 height 140
click at [451, 550] on textarea at bounding box center [649, 520] width 645 height 140
type textarea "Cleaner(s) Unassigned: (3) Estefania (+ [PERSON_NAME]) (C) Reason Unassigned: c…"
click at [843, 634] on button "Comment" at bounding box center [861, 634] width 51 height 20
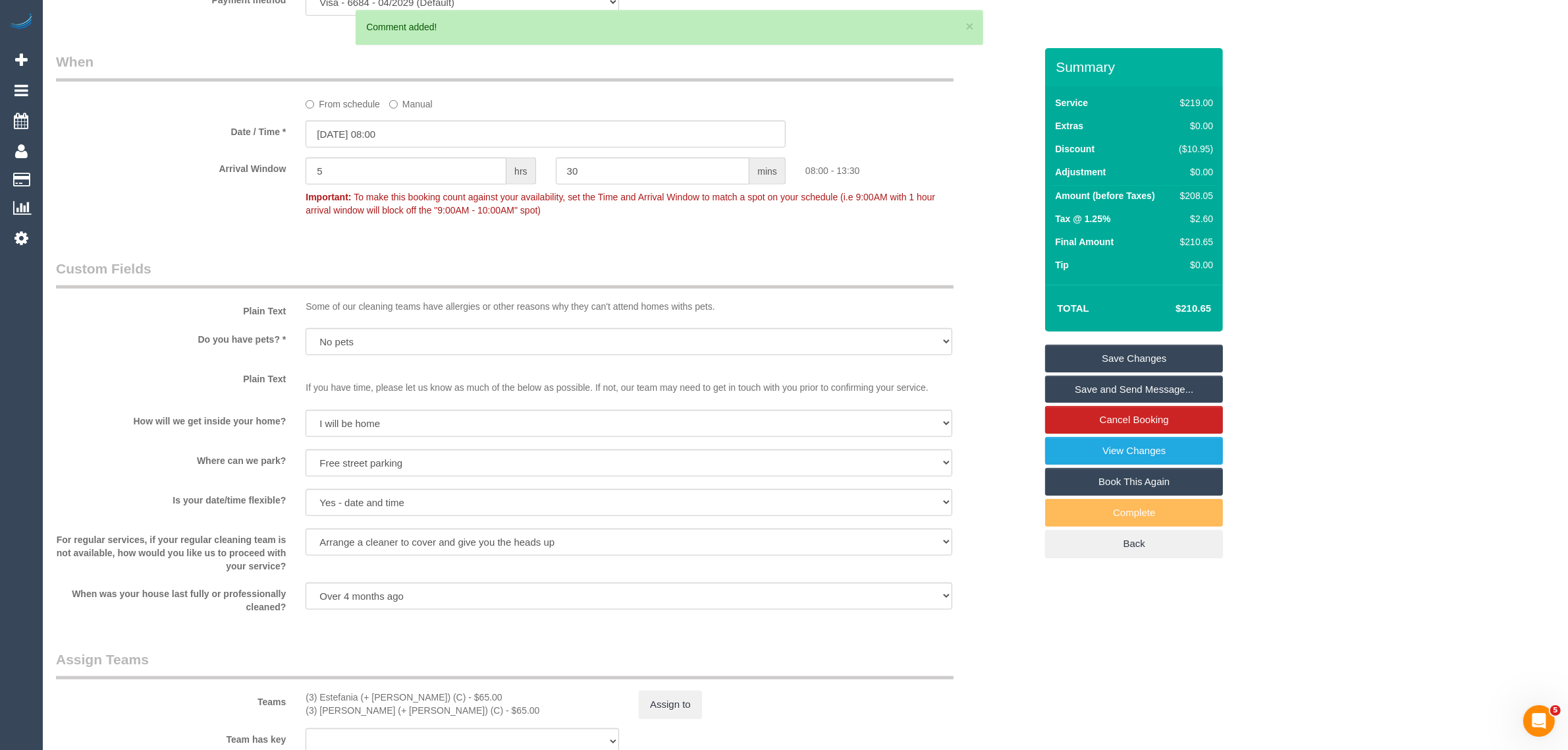
scroll to position [1984, 0]
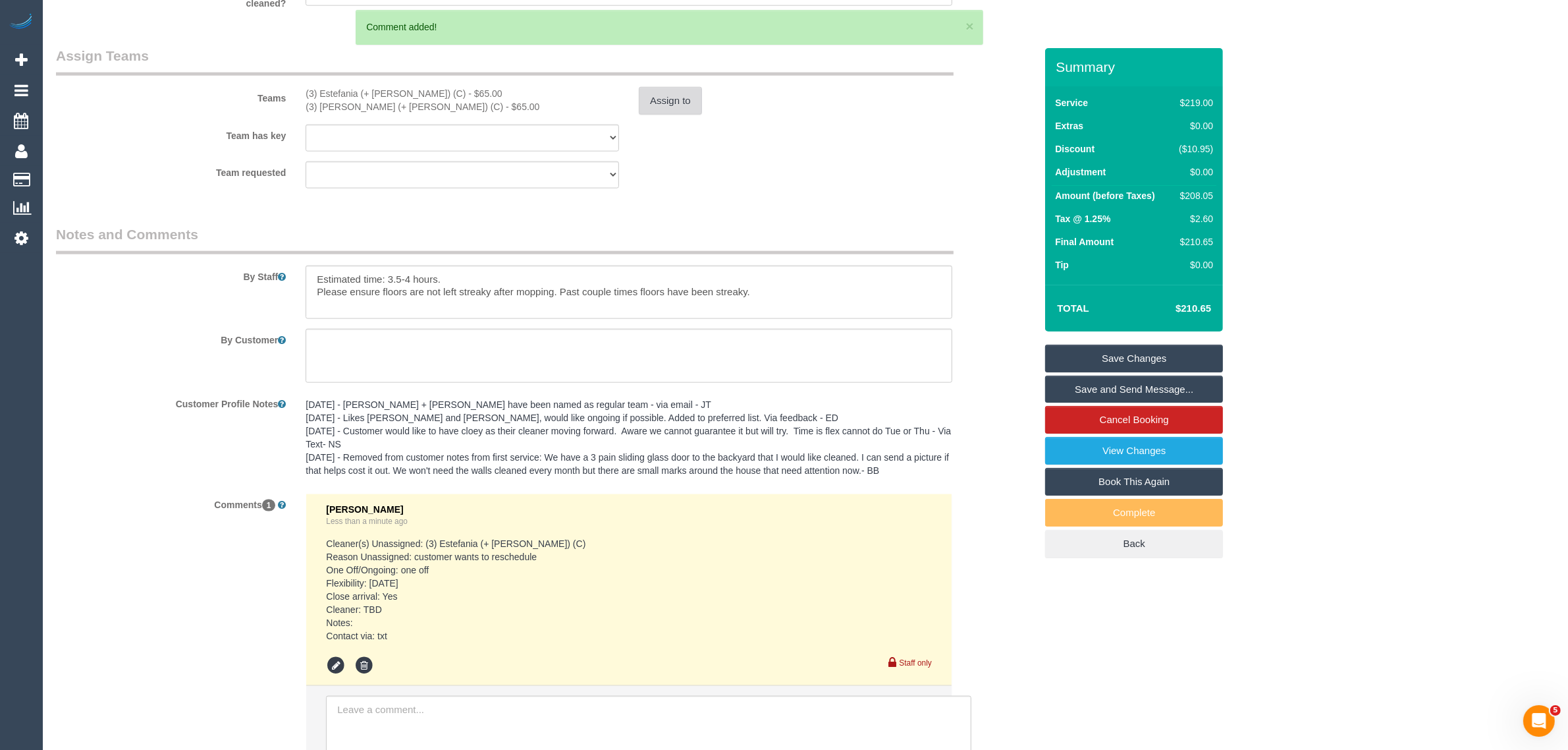
click at [670, 110] on button "Assign to" at bounding box center [670, 101] width 63 height 28
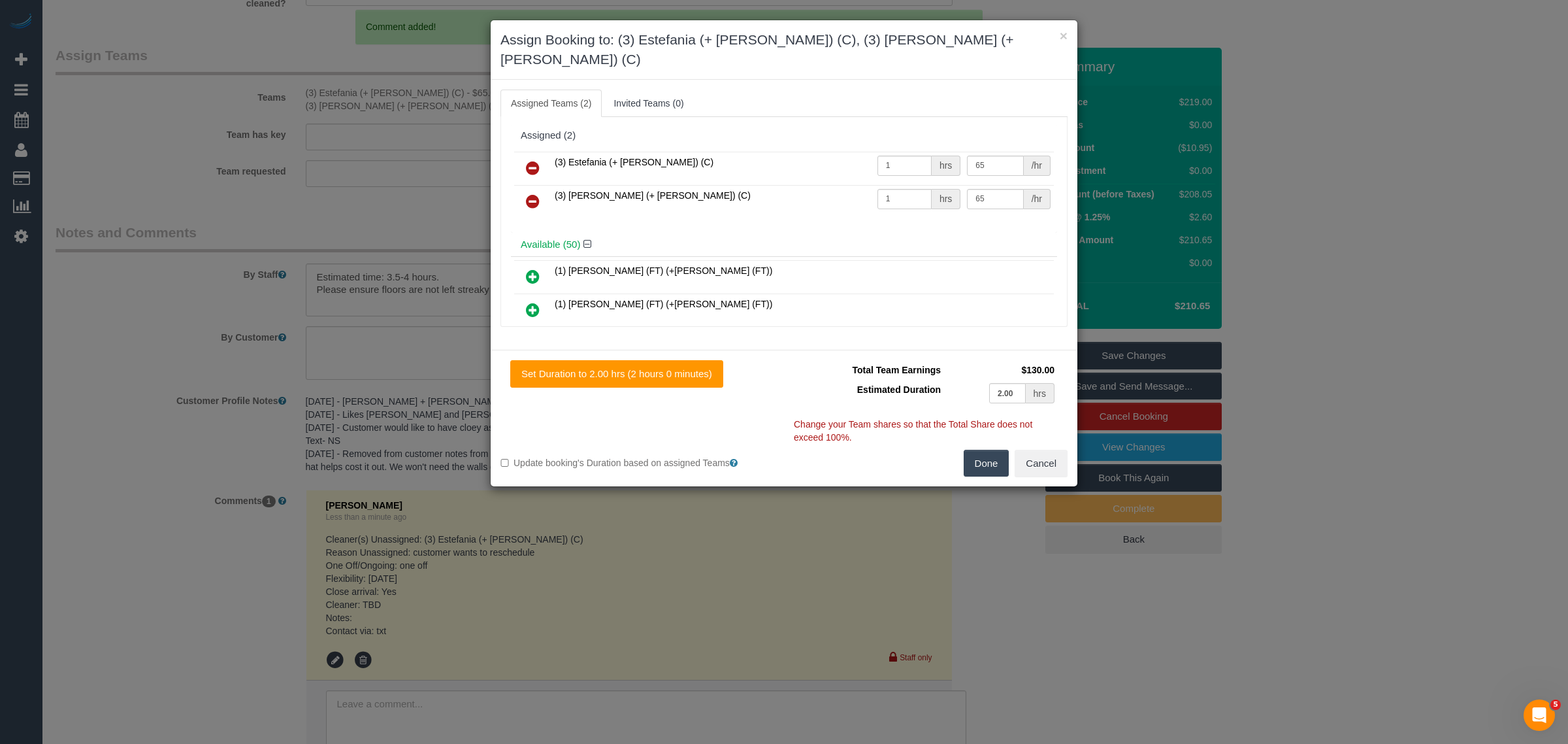
click at [530, 160] on icon at bounding box center [532, 168] width 14 height 16
click at [530, 193] on icon at bounding box center [532, 201] width 14 height 16
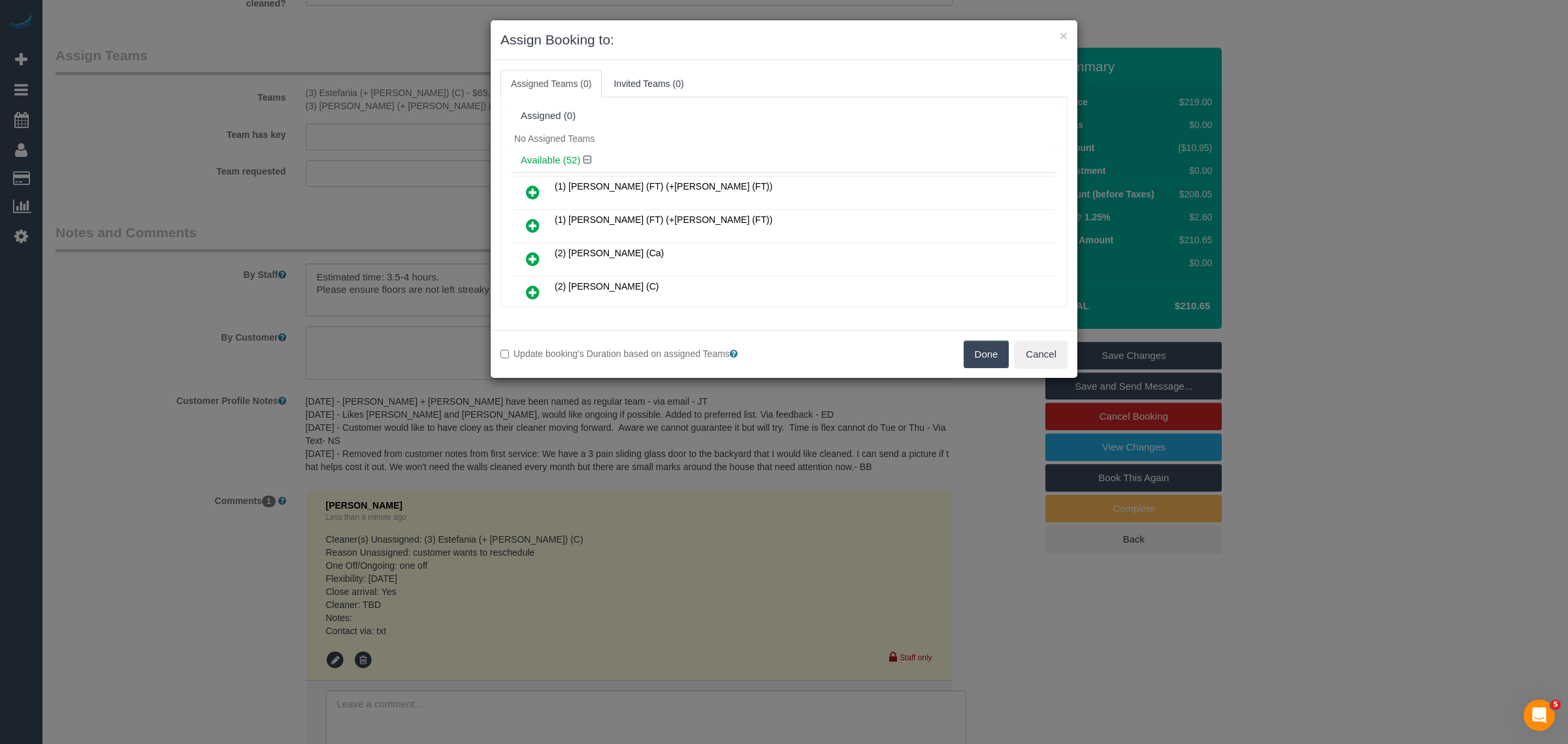
click at [969, 357] on button "Done" at bounding box center [986, 354] width 46 height 28
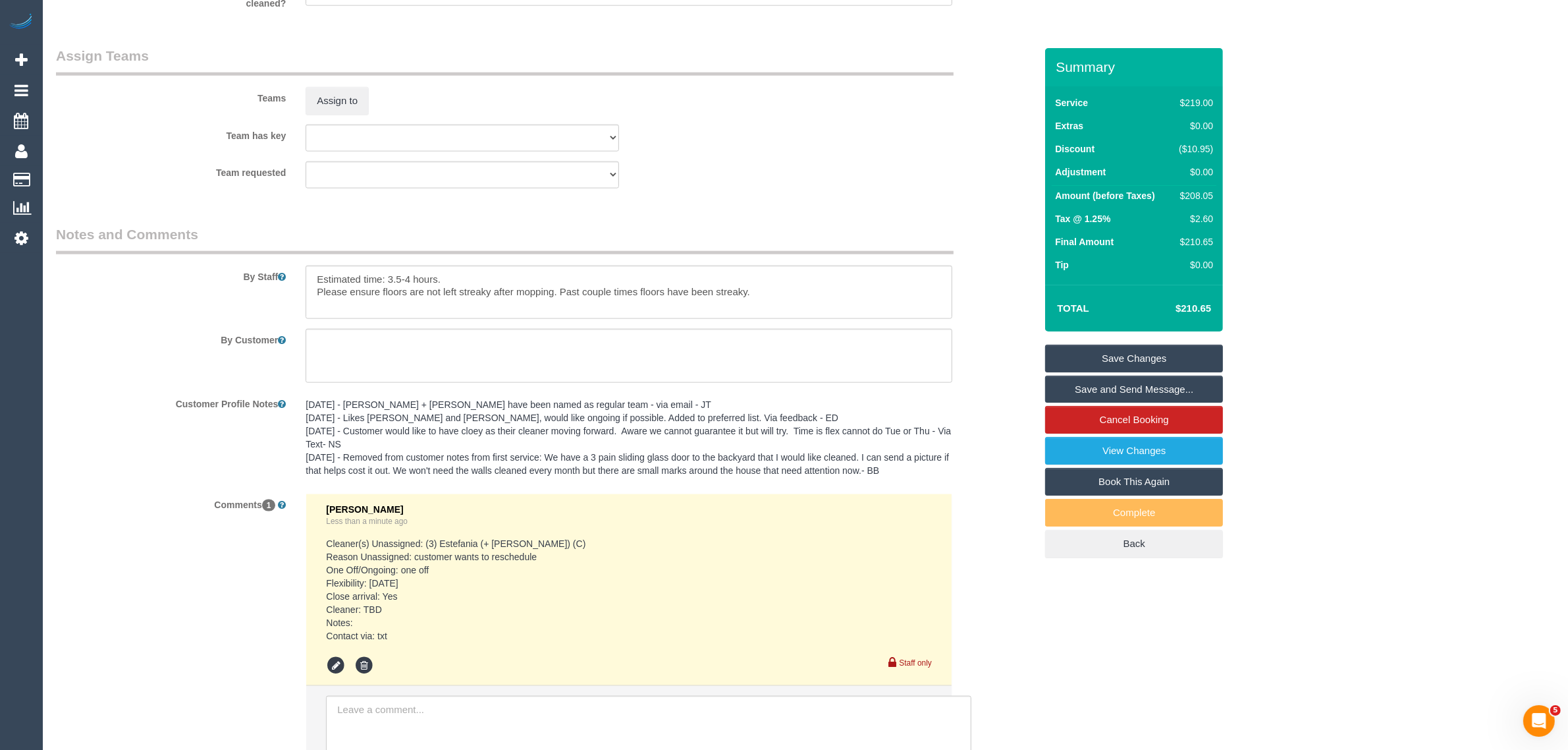
click at [1125, 348] on link "Save Changes" at bounding box center [1134, 358] width 178 height 28
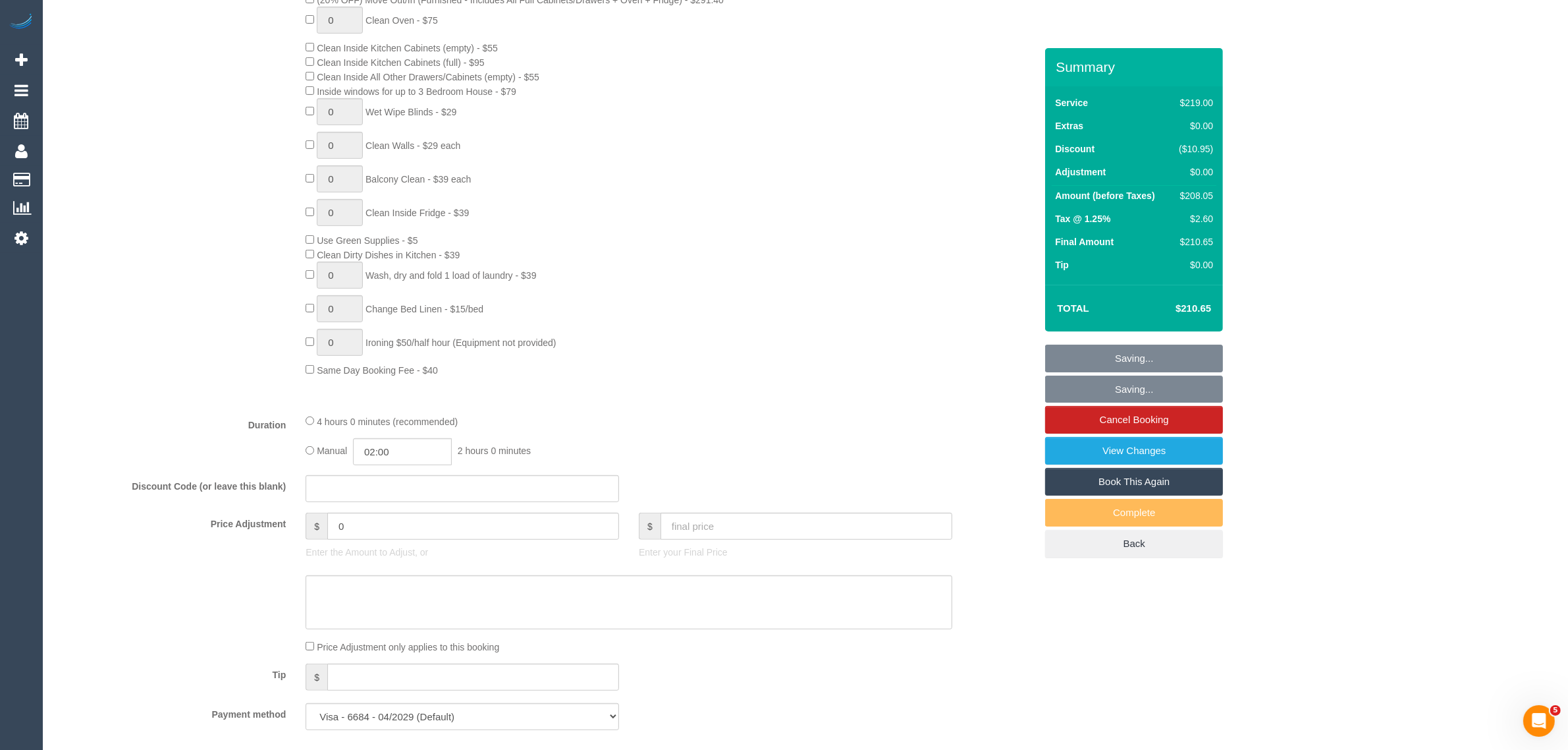
scroll to position [8, 0]
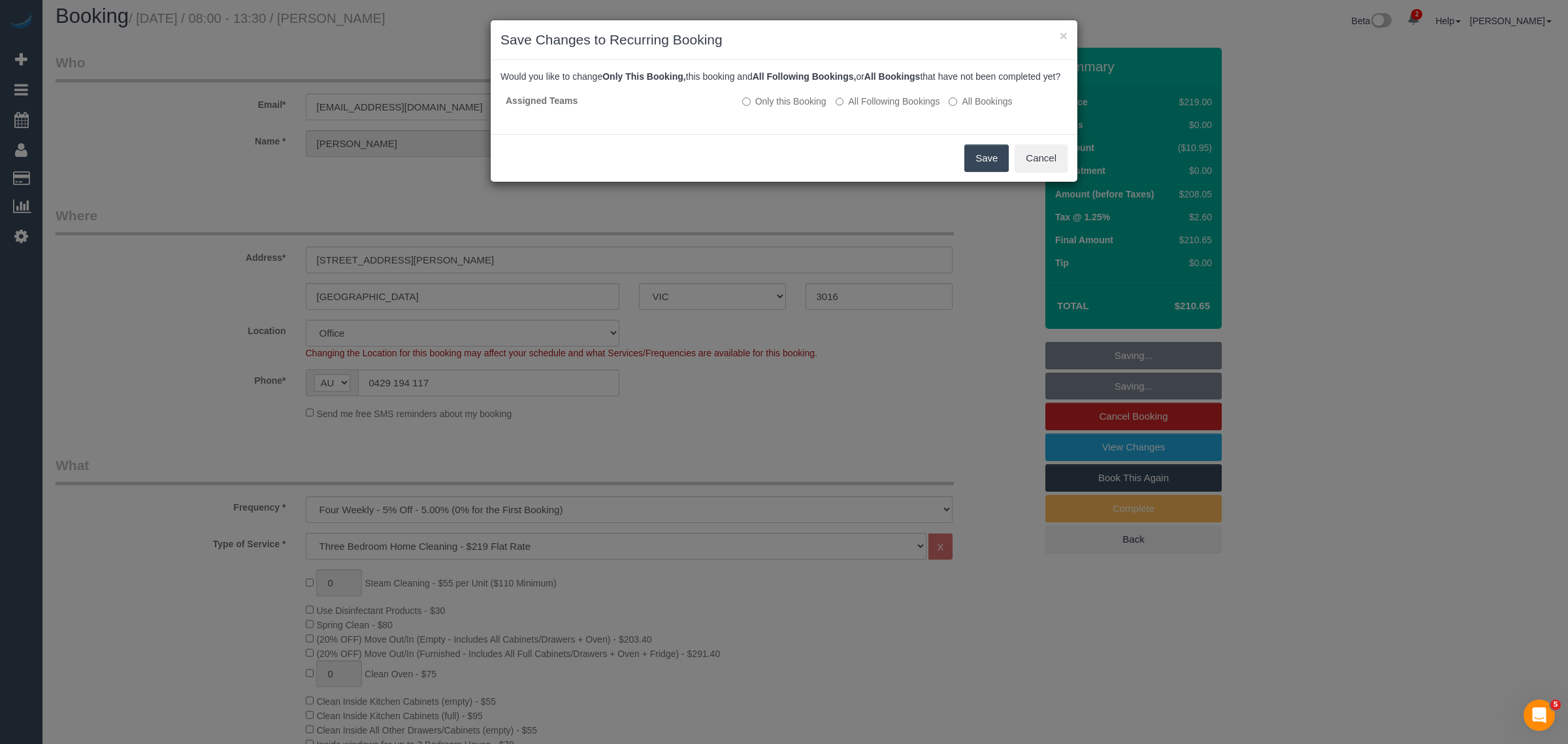
click at [982, 169] on button "Save" at bounding box center [986, 158] width 45 height 28
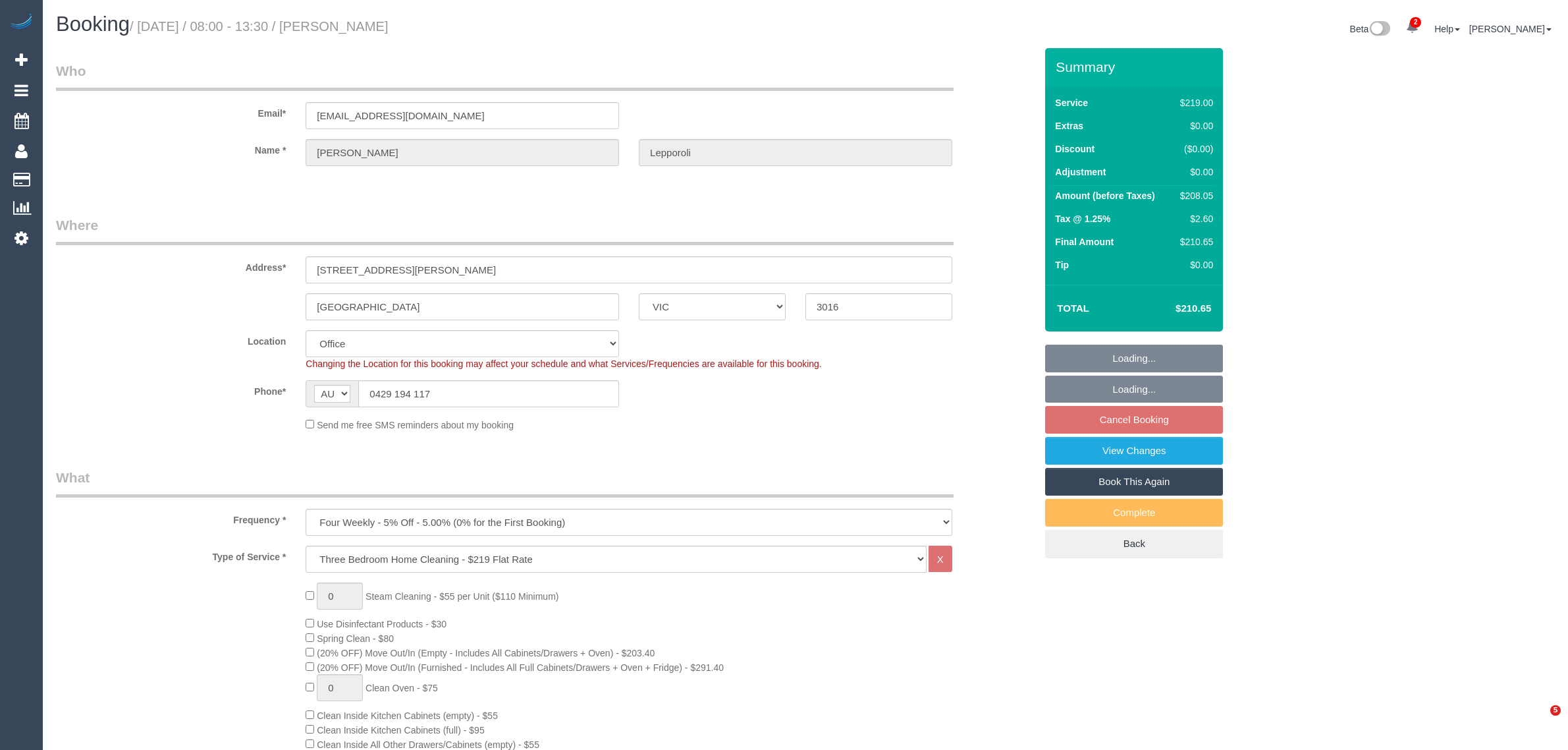
select select "VIC"
select select "string:stripe-pm_1P8uRc2GScqysDRVuK7guoUb"
select select "number:28"
select select "number:14"
select select "number:19"
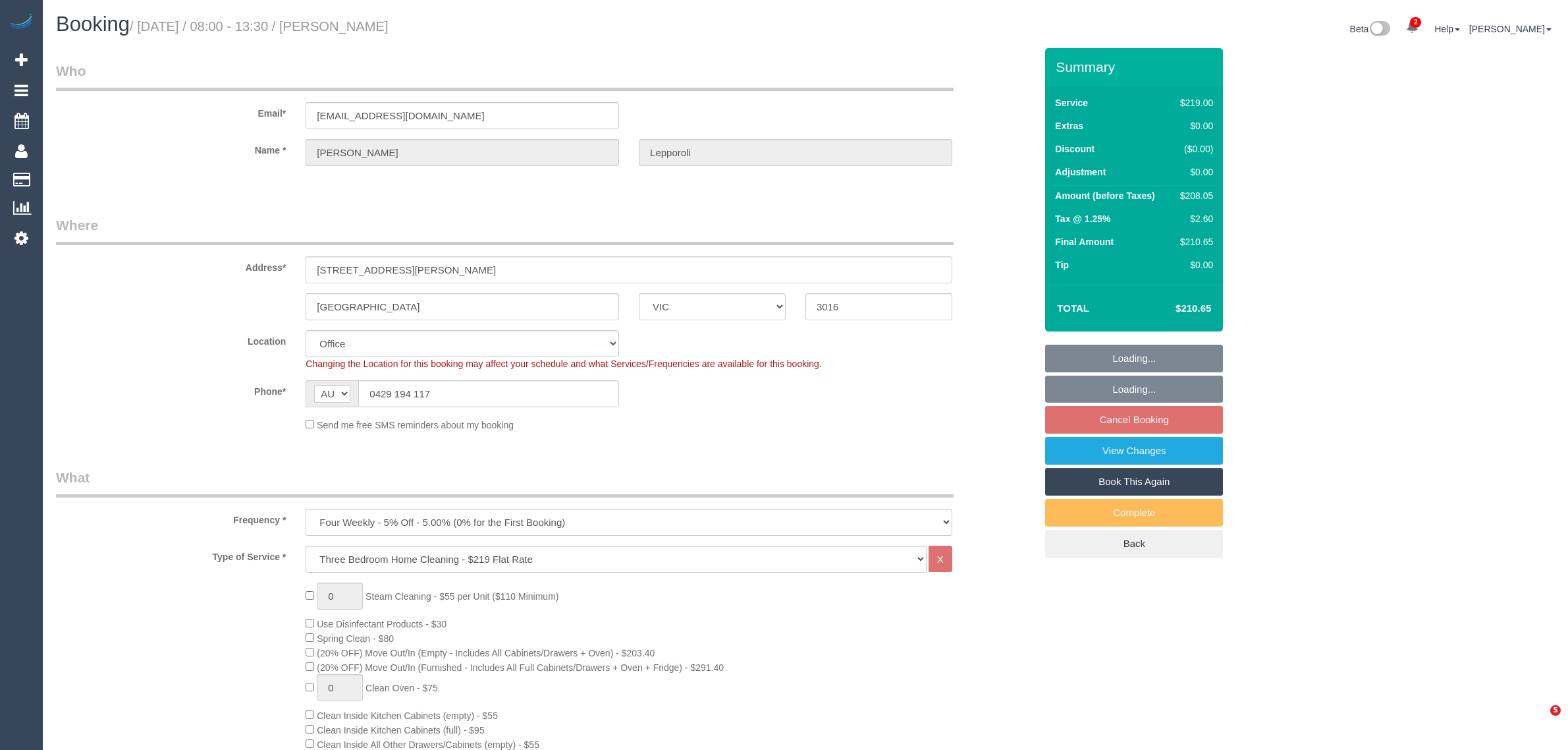
select select "number:22"
select select "number:34"
select select "number:26"
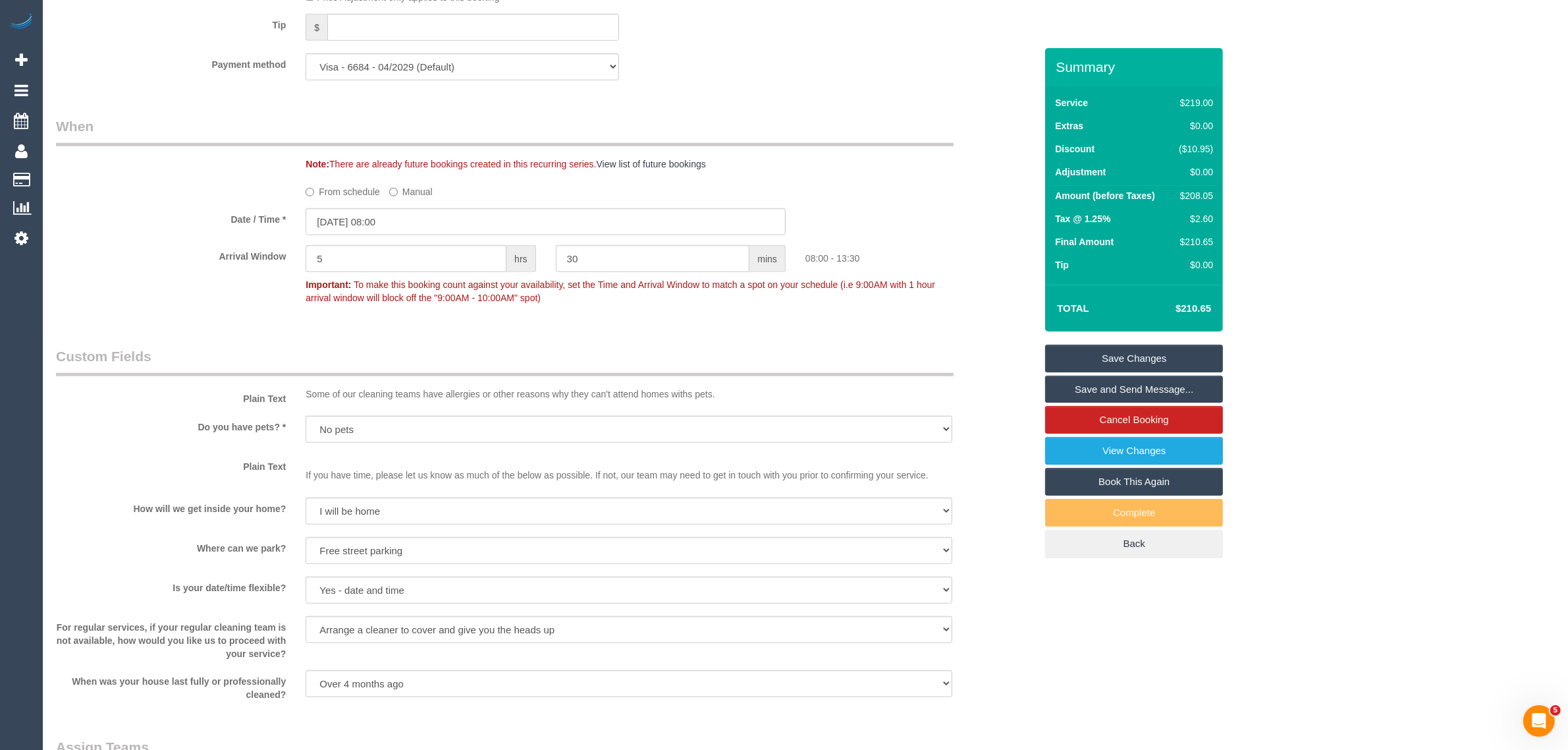
scroll to position [1317, 0]
click at [373, 222] on input "[DATE] 08:00" at bounding box center [545, 221] width 480 height 27
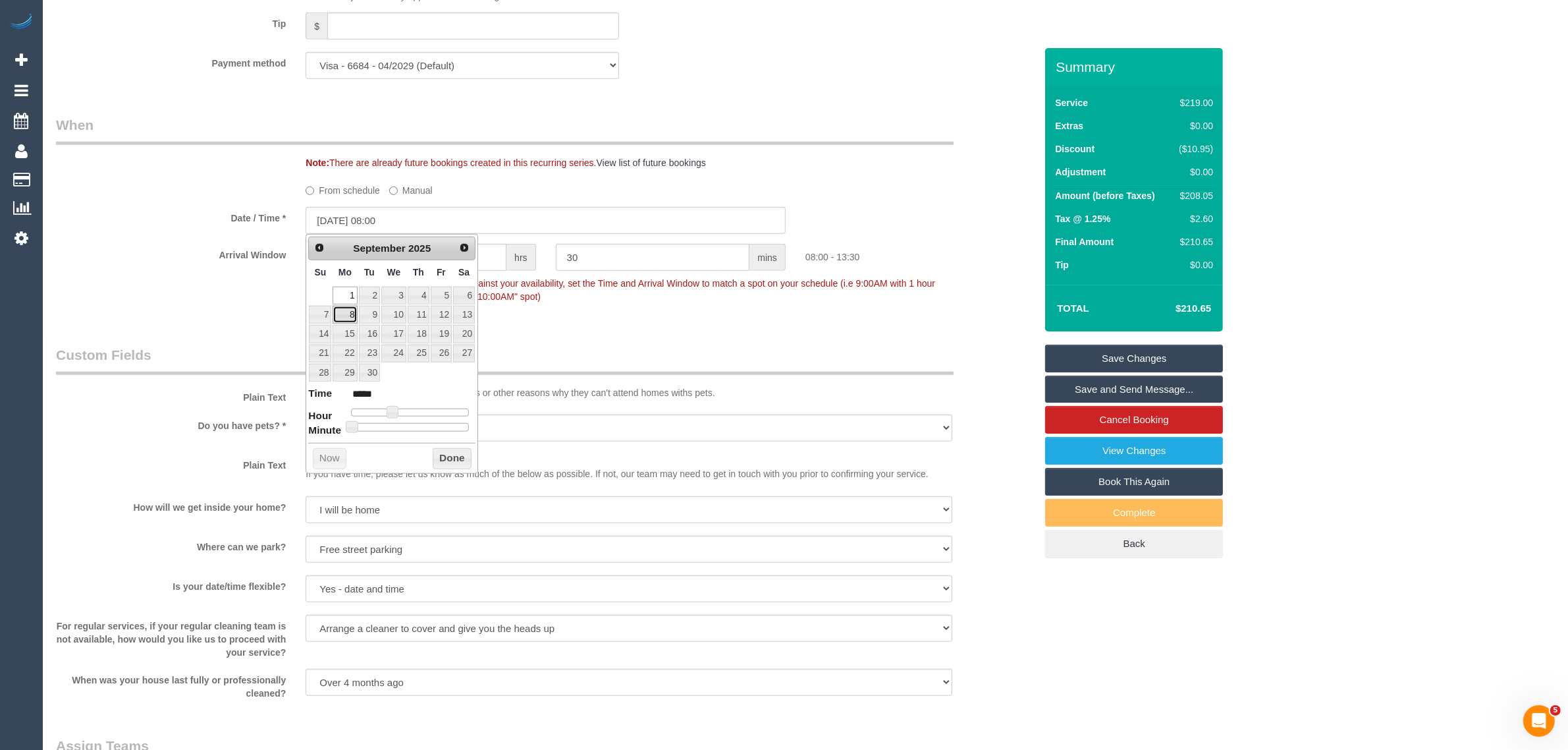
click at [347, 313] on link "8" at bounding box center [345, 315] width 25 height 18
type input "08/09/2025 08:00"
click at [570, 328] on div "Who Email* [EMAIL_ADDRESS][DOMAIN_NAME] Name * [PERSON_NAME] Where Address* [ST…" at bounding box center [545, 108] width 999 height 2755
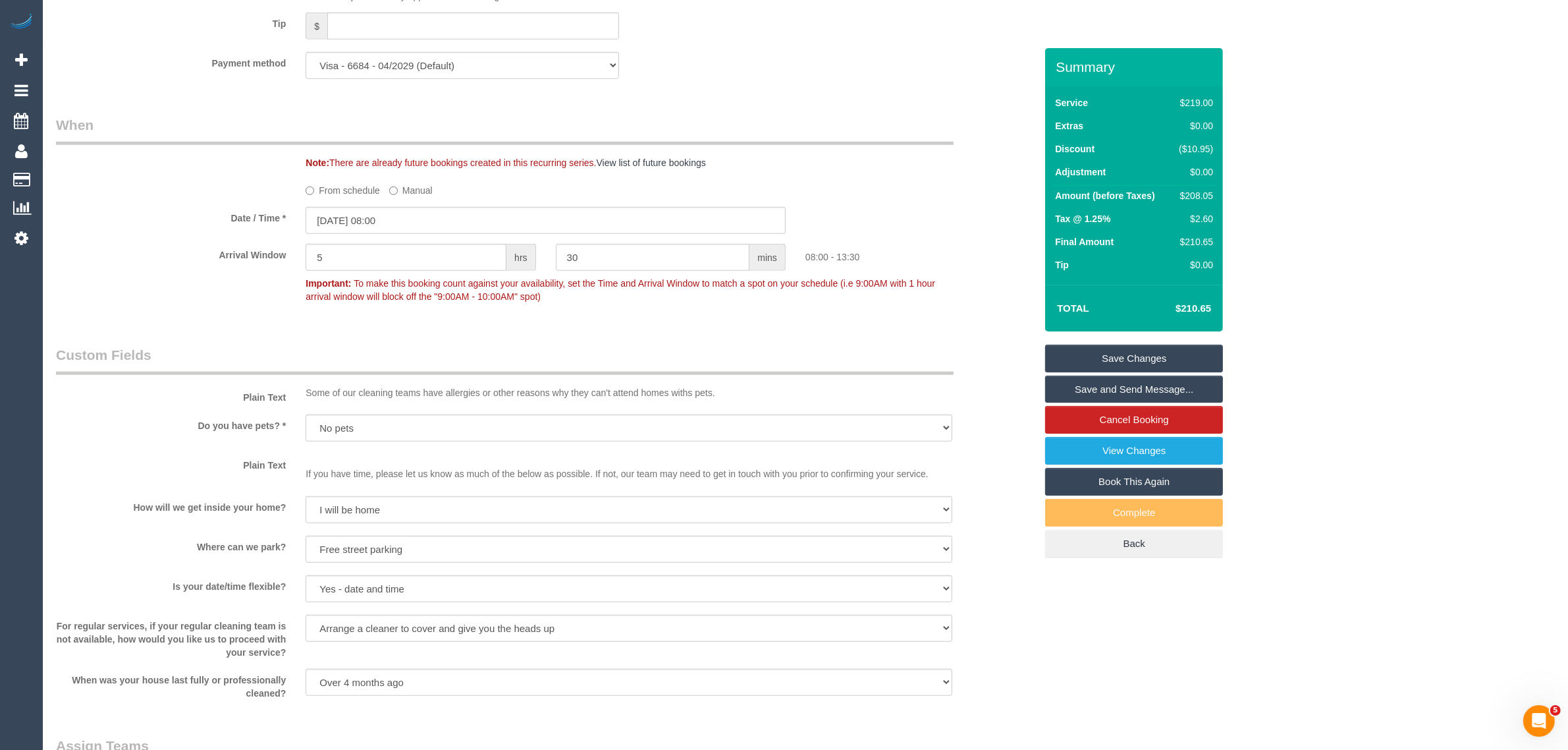
scroll to position [2099, 0]
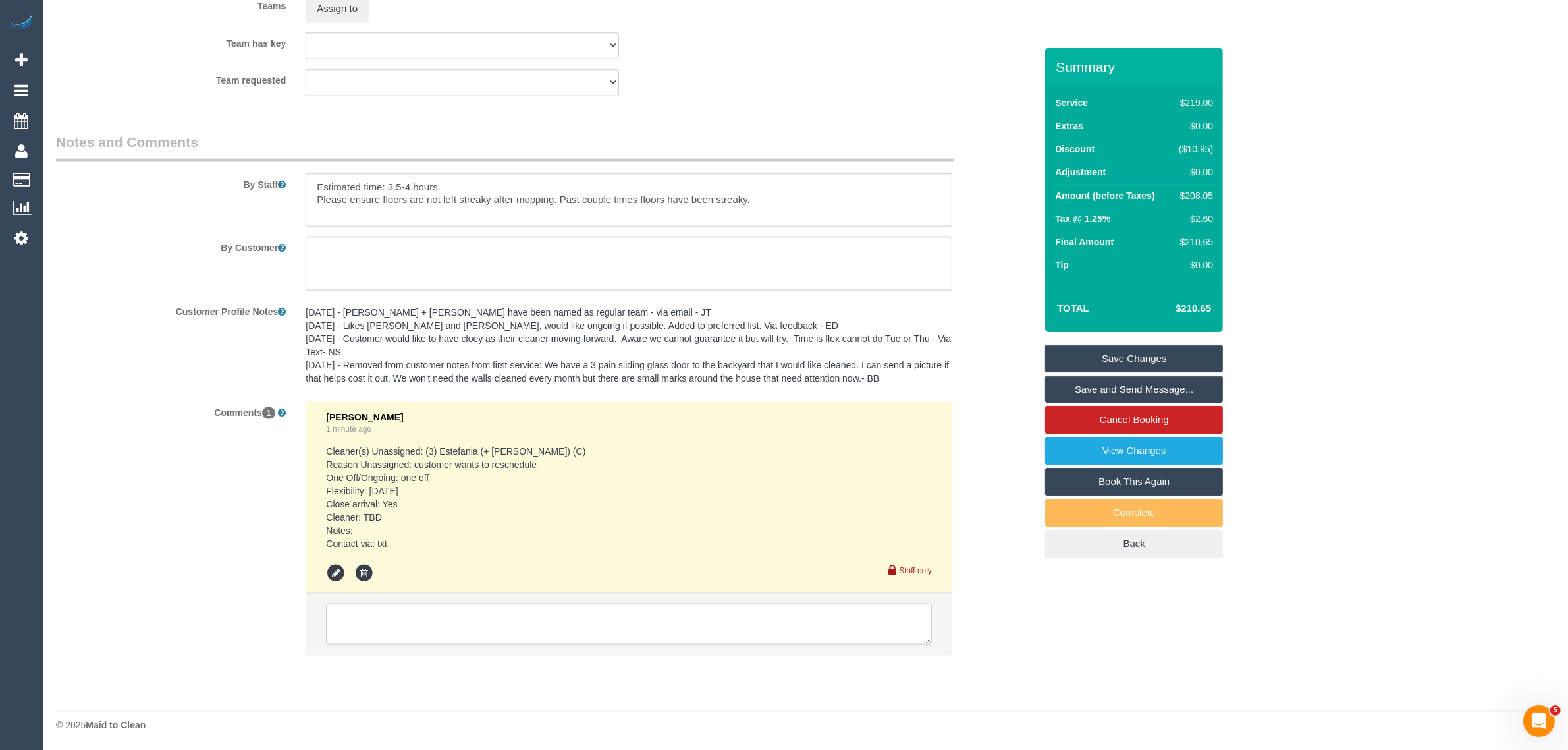
click at [1070, 360] on link "Save Changes" at bounding box center [1134, 358] width 178 height 28
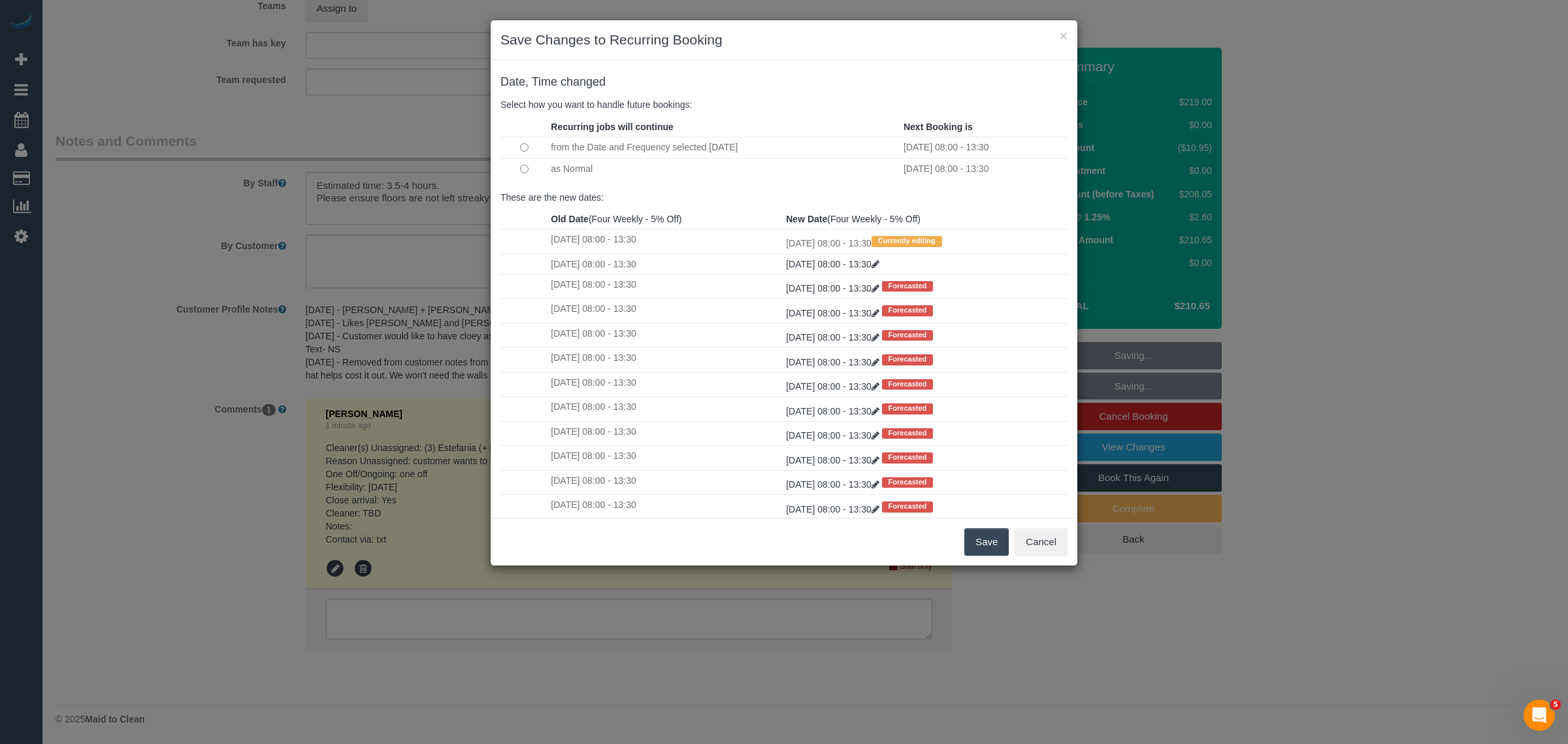
click at [980, 545] on button "Save" at bounding box center [986, 541] width 45 height 28
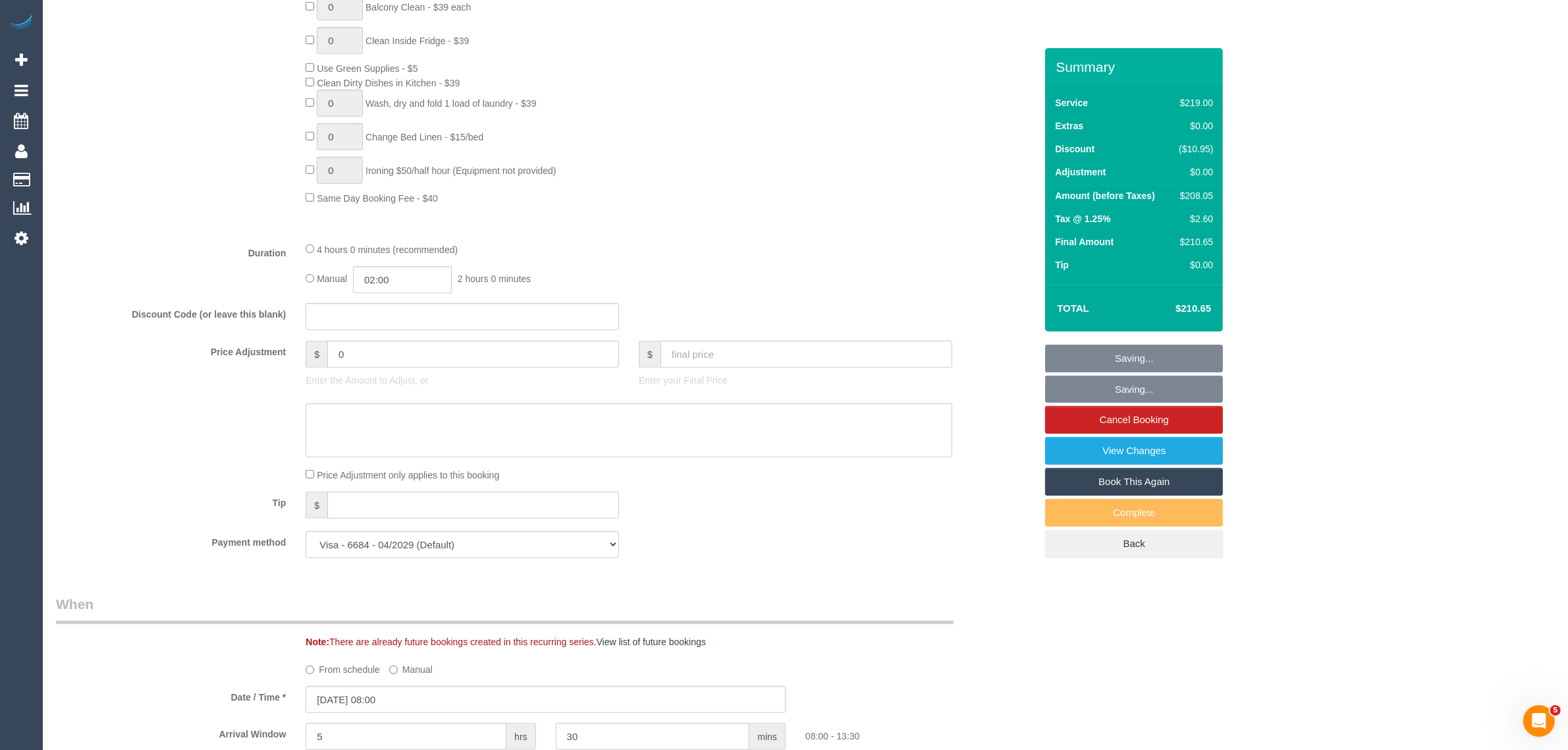
scroll to position [782, 0]
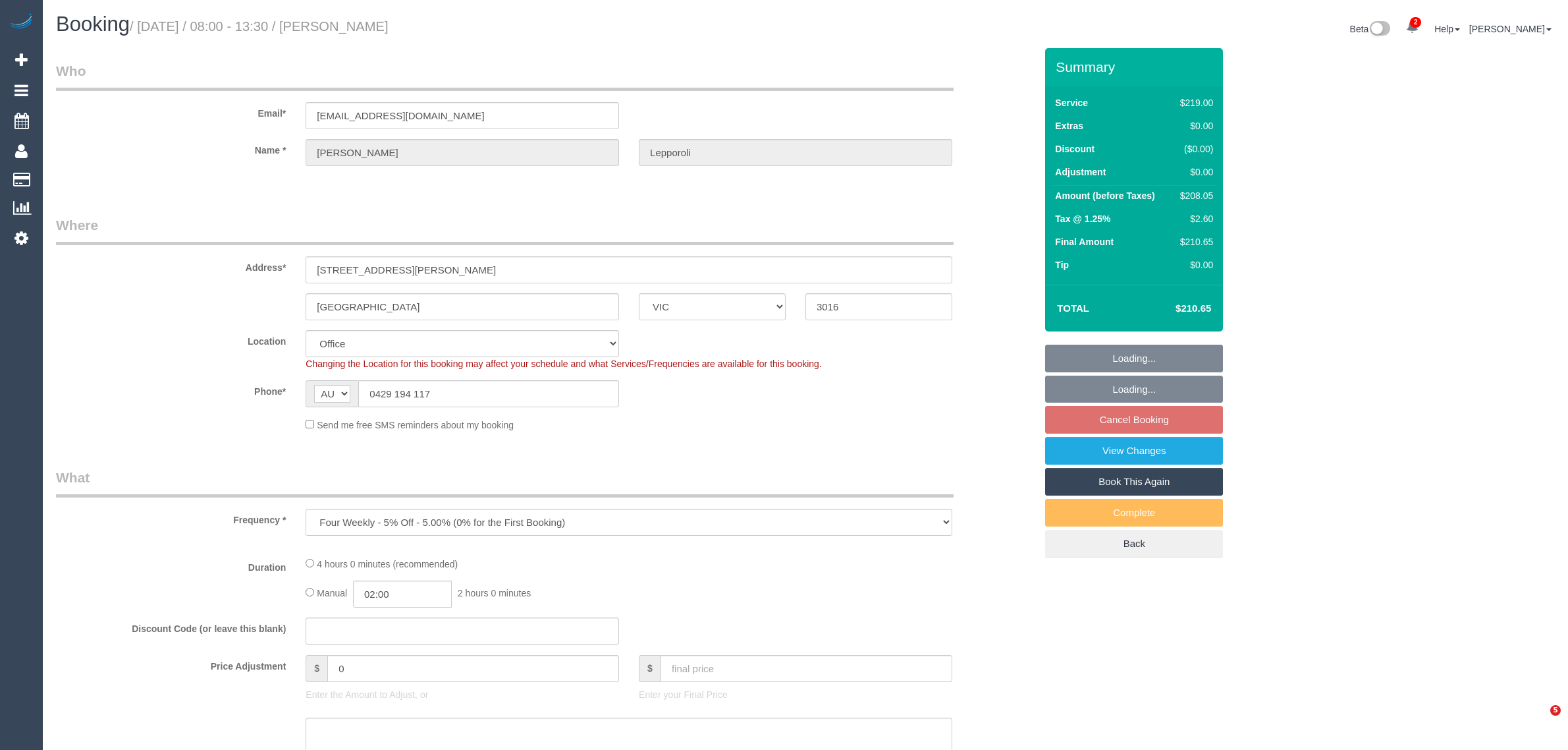
select select "VIC"
select select "string:stripe-pm_1P8uRc2GScqysDRVuK7guoUb"
select select "number:28"
select select "number:14"
select select "number:19"
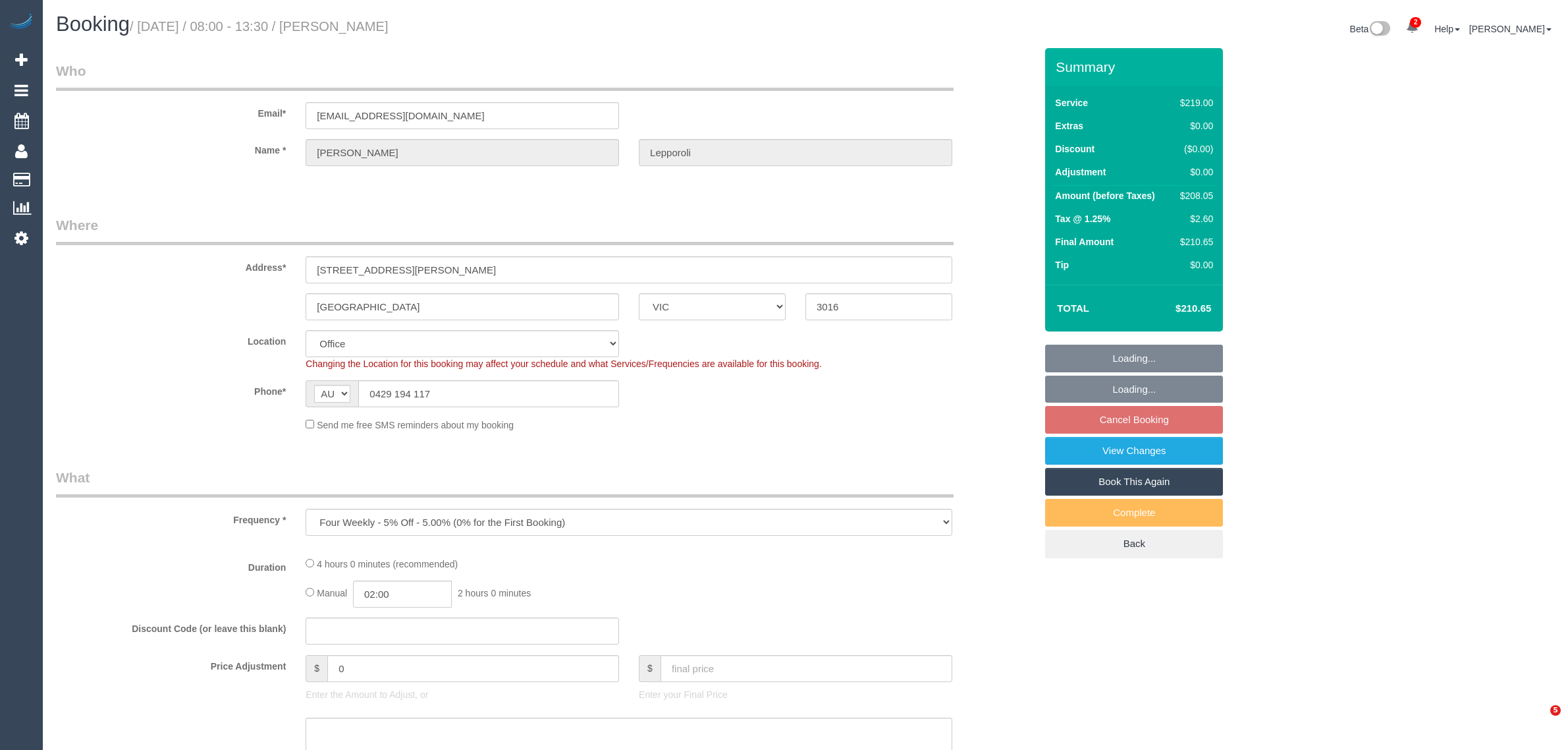
select select "number:22"
select select "number:34"
select select "number:26"
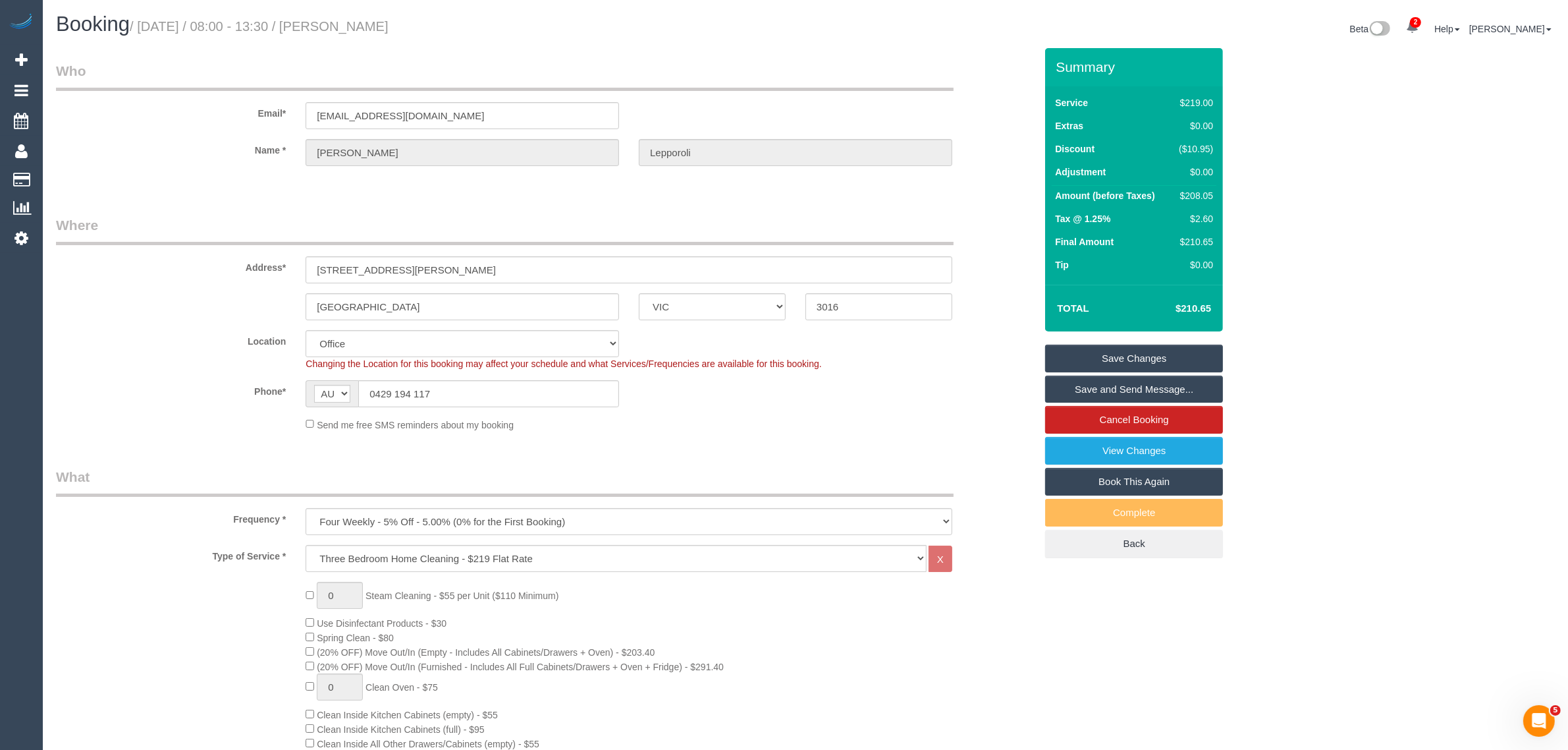
scroll to position [693, 0]
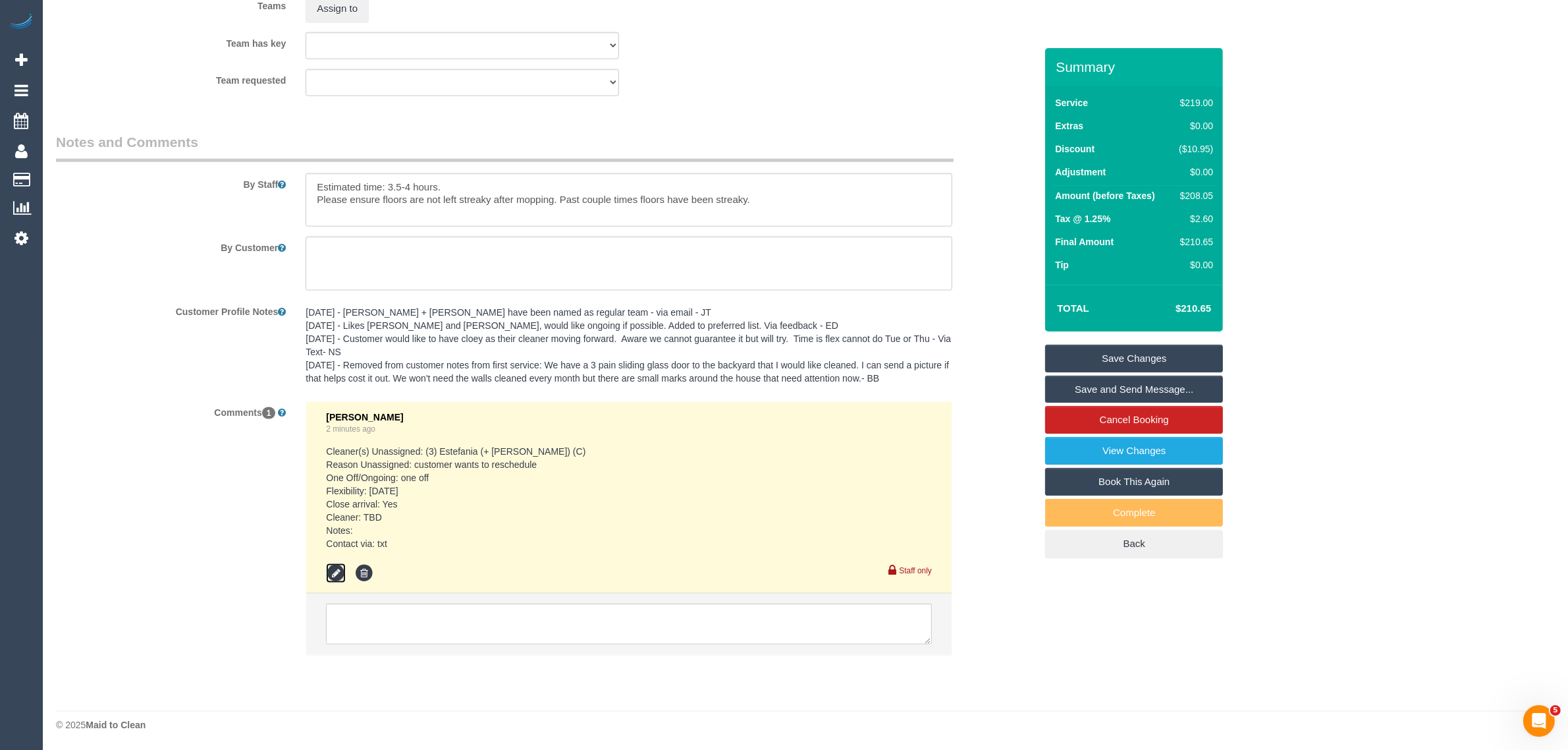
click at [336, 567] on icon at bounding box center [336, 573] width 20 height 20
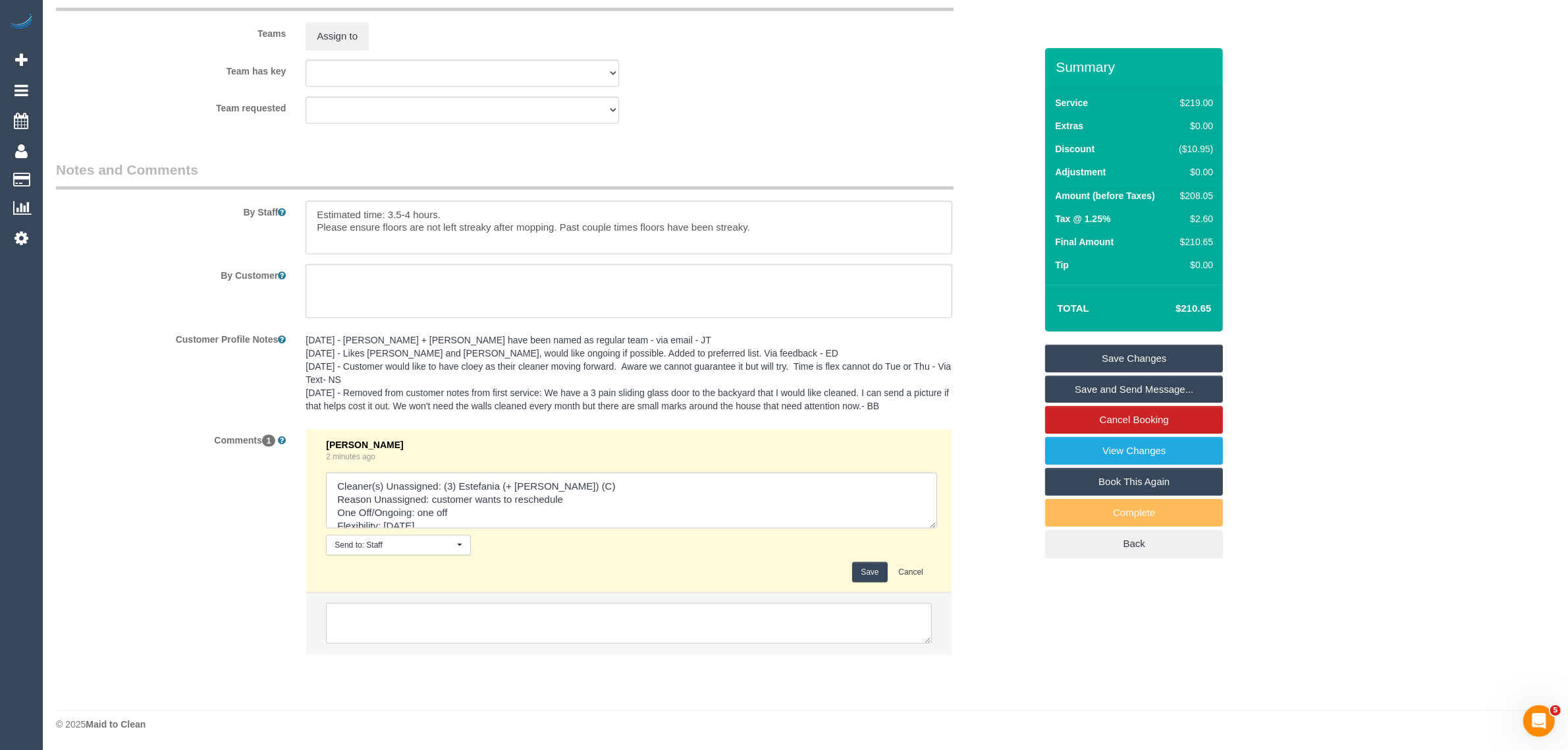
scroll to position [2099, 0]
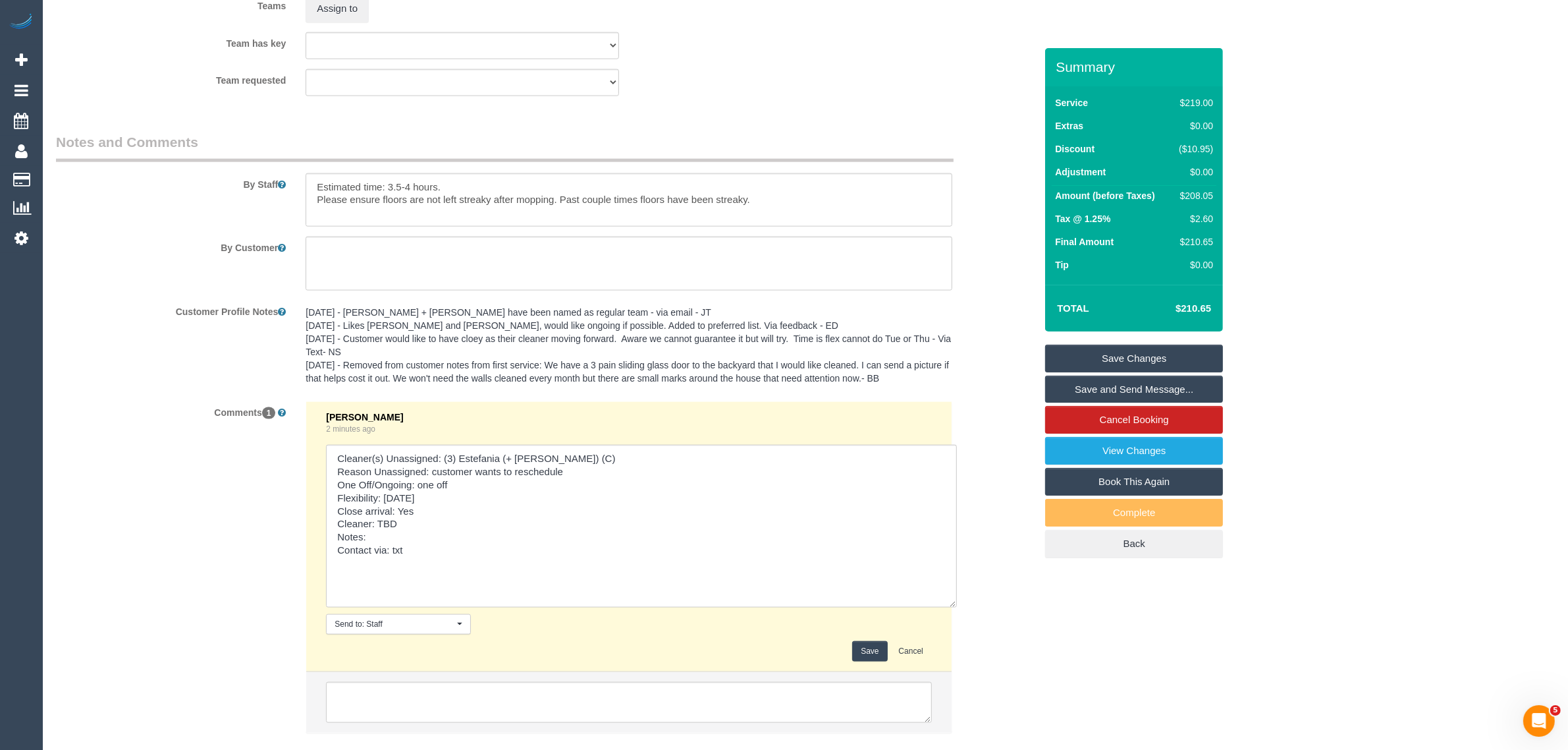
drag, startPoint x: 923, startPoint y: 524, endPoint x: 949, endPoint y: 647, distance: 125.7
click at [949, 647] on li "Kimberly Arjona 2 minutes ago Send to: Staff Nothing selected Send to: Staff Se…" at bounding box center [629, 537] width 645 height 270
click at [458, 499] on textarea at bounding box center [641, 527] width 630 height 163
paste textarea "Wednesday 10 Sept also works well Kimberly Arjona Kimberly Arjona, You replied …"
drag, startPoint x: 652, startPoint y: 574, endPoint x: 340, endPoint y: 511, distance: 318.3
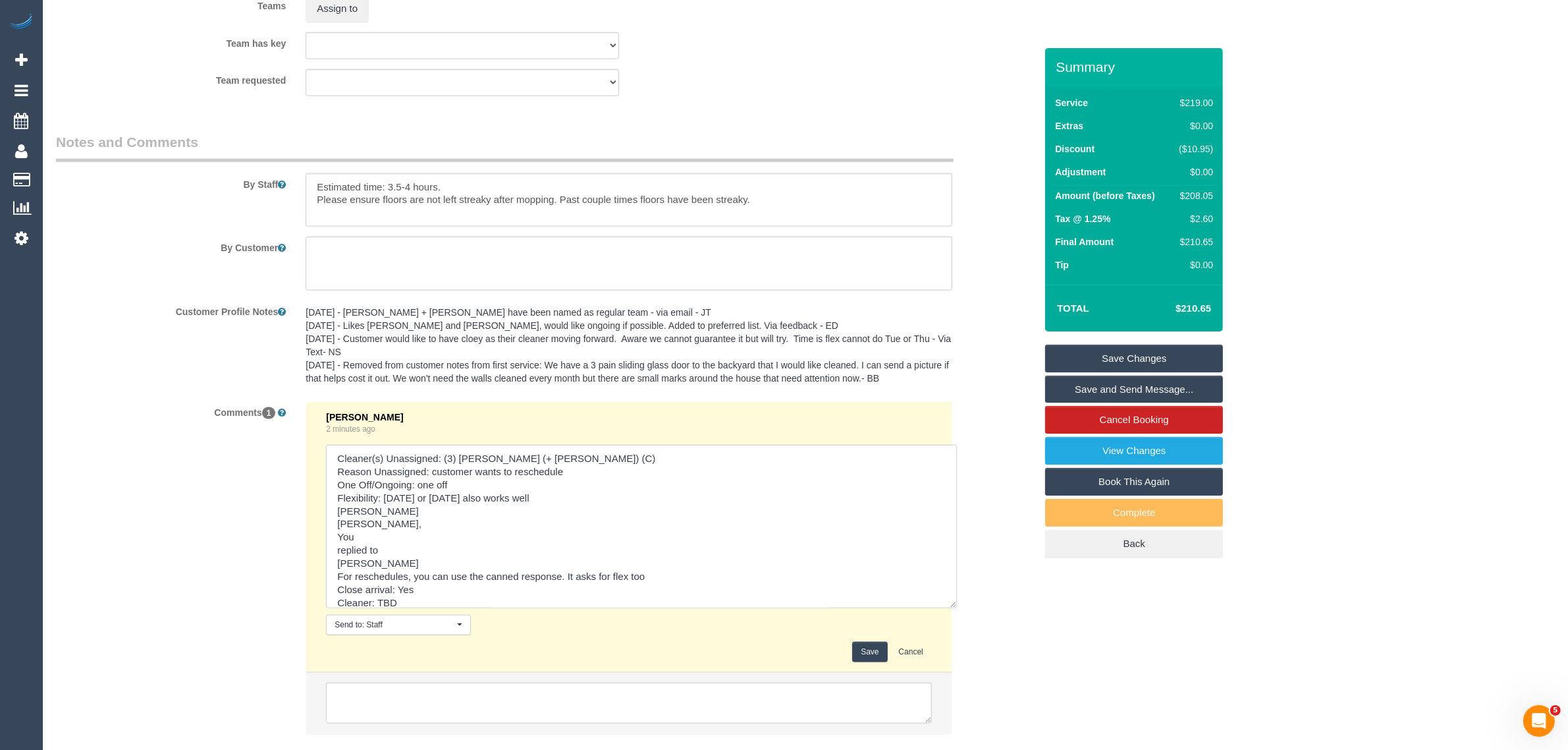
click at [340, 511] on textarea at bounding box center [641, 527] width 630 height 163
type textarea "Cleaner(s) Unassigned: (3) Estefania (+ Juliana) (C) Reason Unassigned: custome…"
click at [854, 642] on button "Save" at bounding box center [869, 652] width 35 height 20
